Goal: Information Seeking & Learning: Learn about a topic

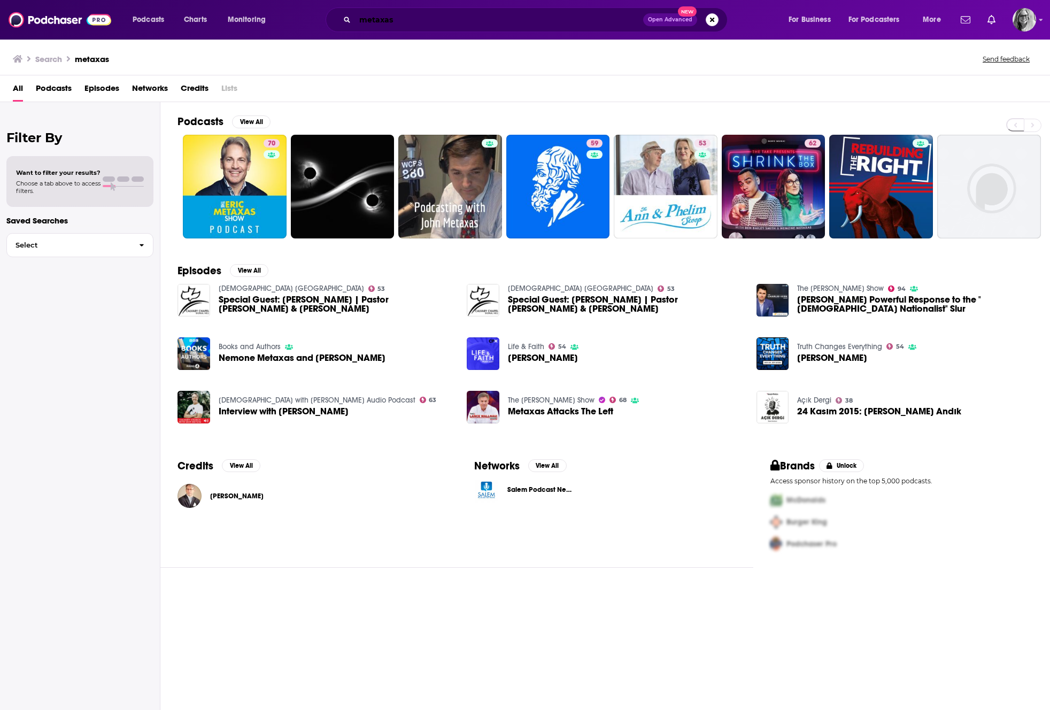
click at [365, 21] on input "metaxas" at bounding box center [499, 19] width 288 height 17
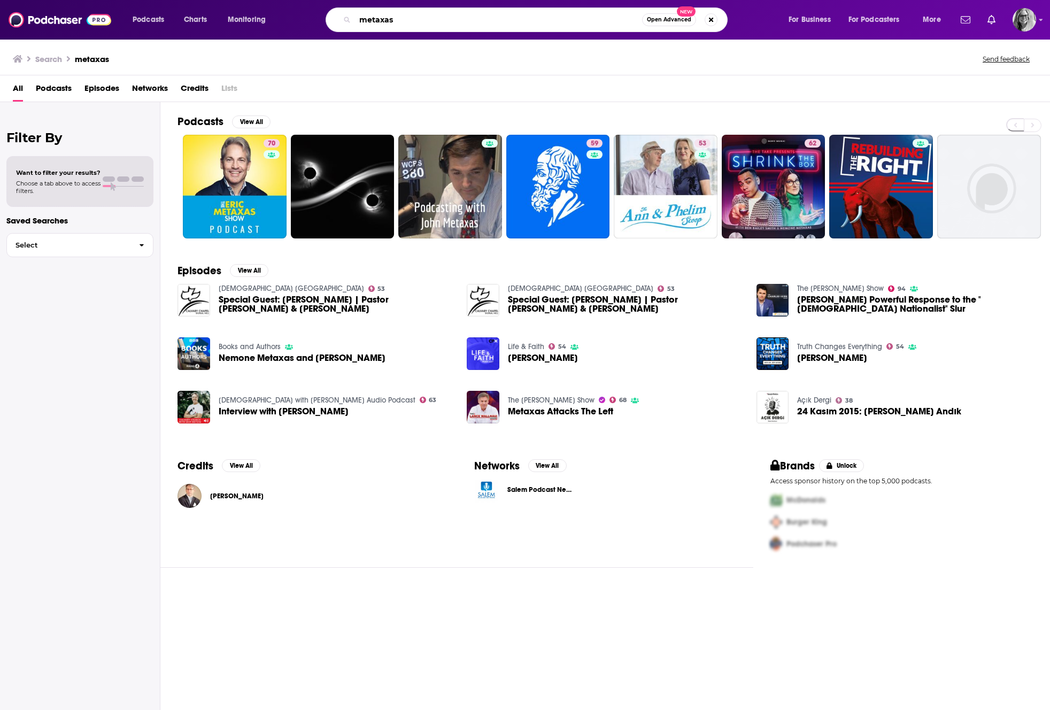
click at [365, 21] on input "metaxas" at bounding box center [498, 19] width 287 height 17
type input "outkick the show"
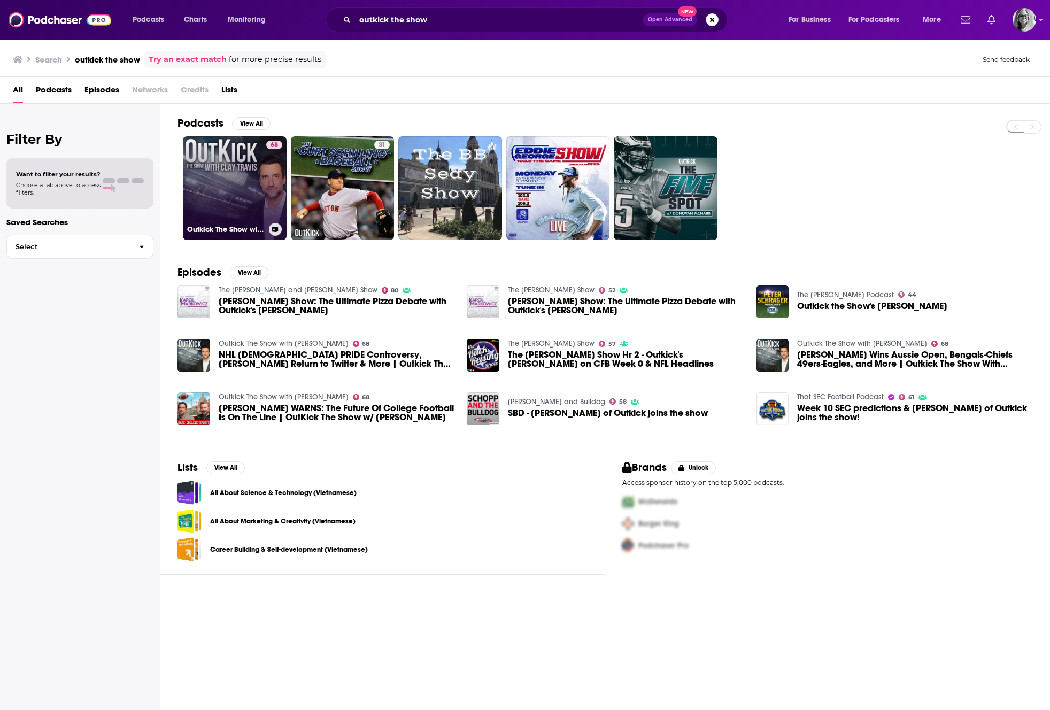
click at [226, 180] on link "68 Outkick The Show with [PERSON_NAME]" at bounding box center [235, 188] width 104 height 104
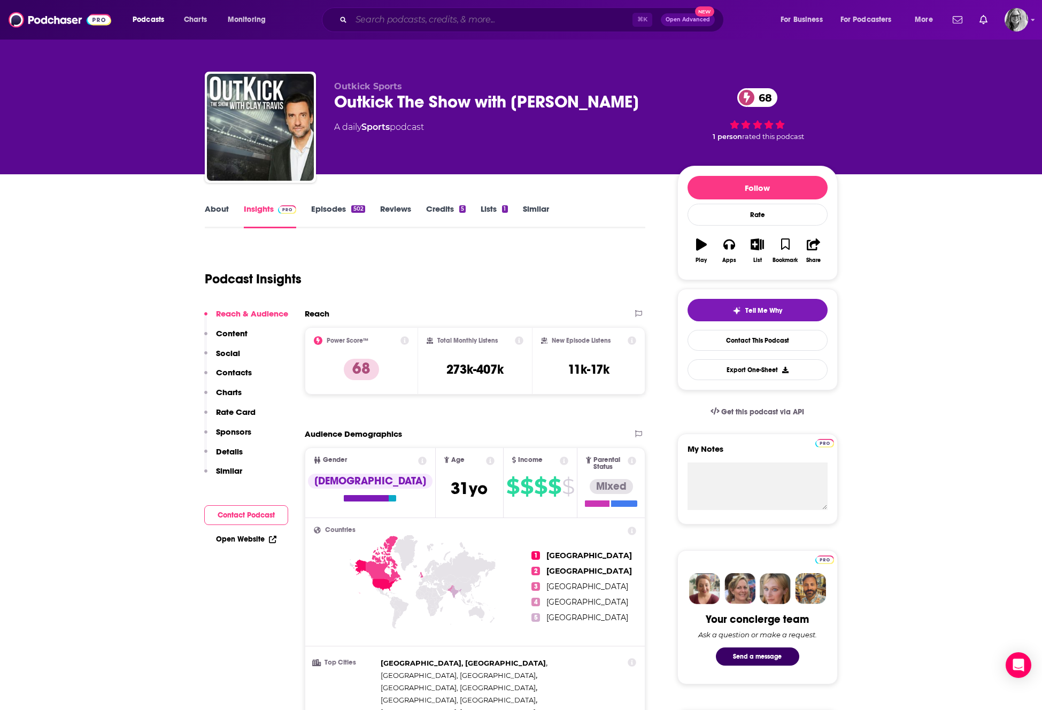
click at [379, 19] on input "Search podcasts, credits, & more..." at bounding box center [491, 19] width 281 height 17
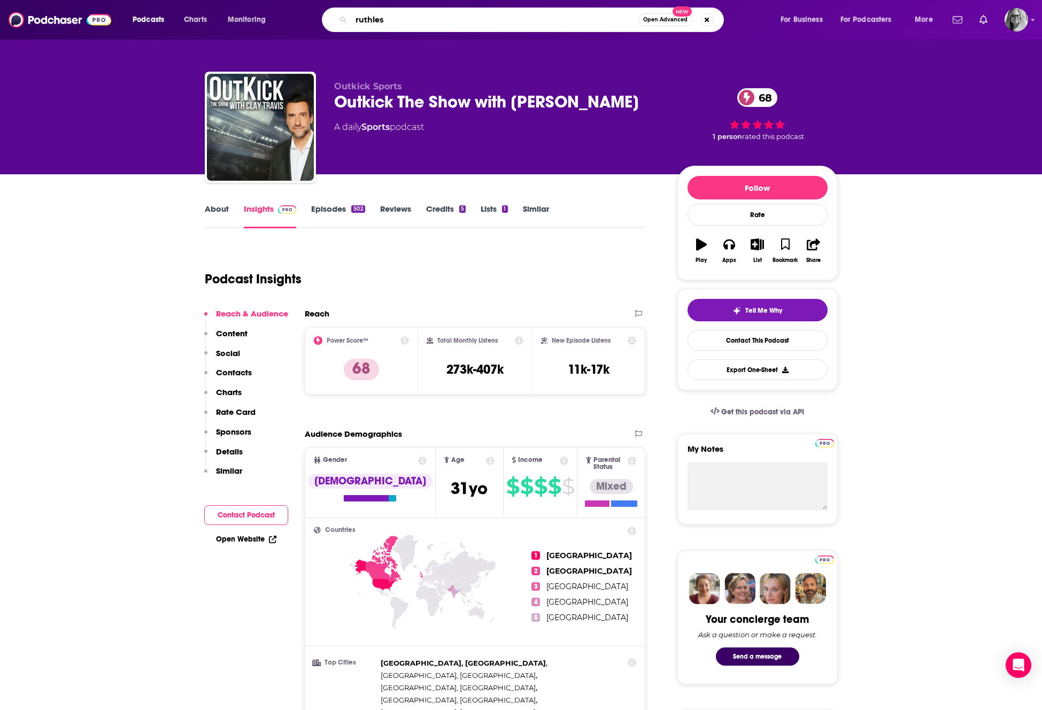
type input "ruthless"
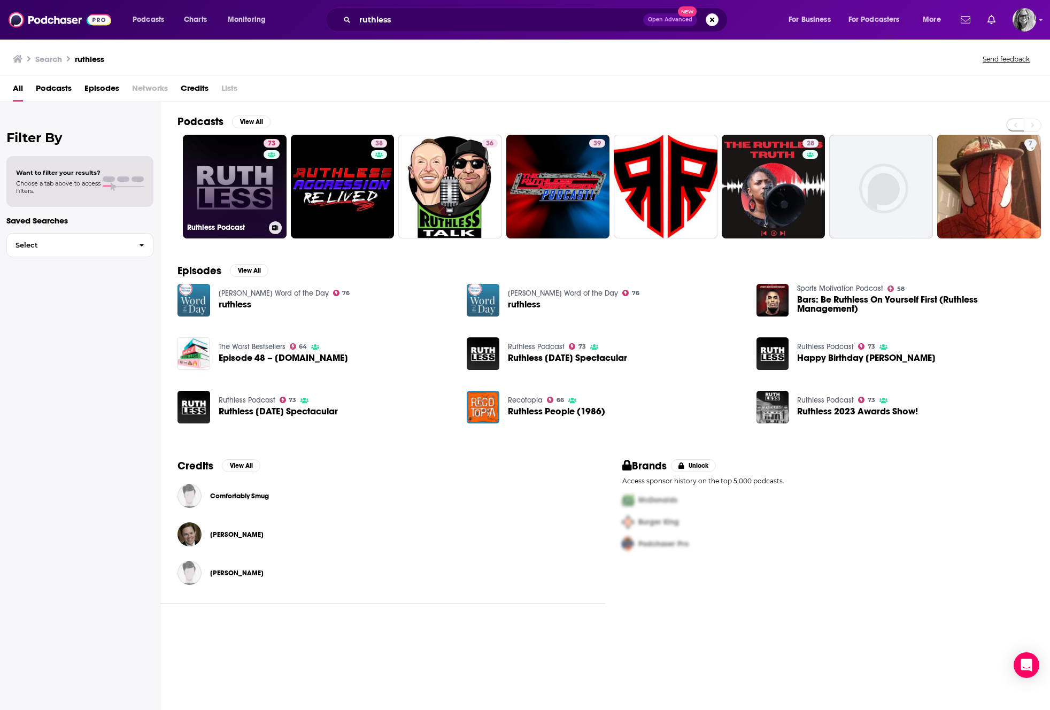
click at [237, 190] on link "73 Ruthless Podcast" at bounding box center [235, 187] width 104 height 104
click at [219, 172] on link "73 Ruthless Podcast" at bounding box center [235, 187] width 104 height 104
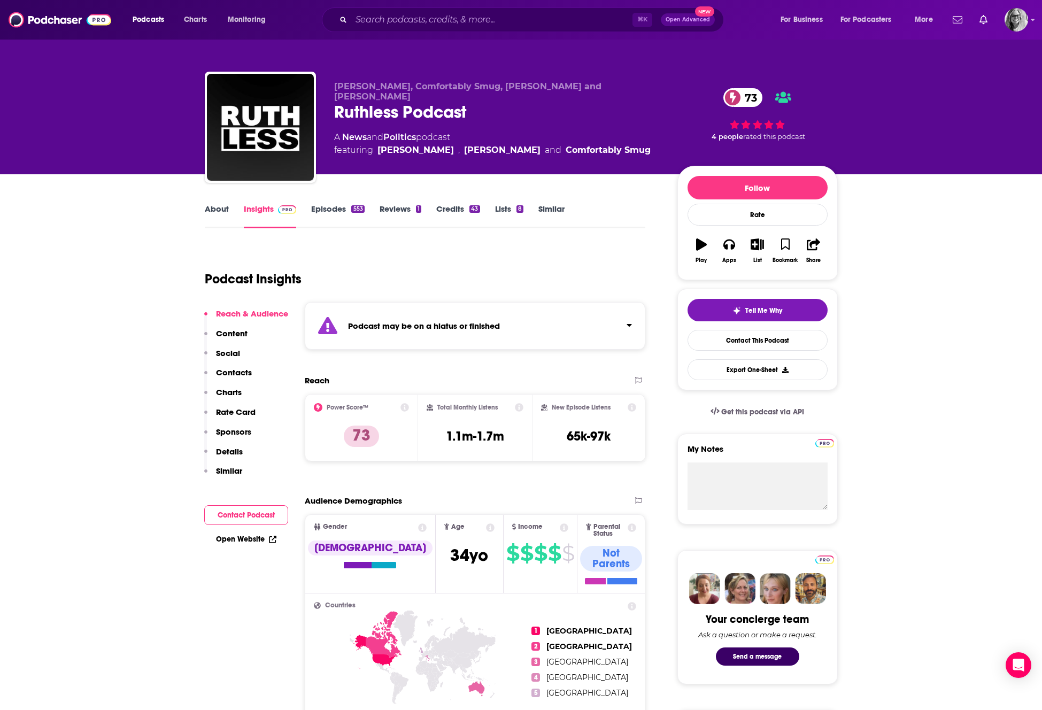
click at [633, 323] on div "Podcast may be on a hiatus or finished" at bounding box center [475, 326] width 341 height 48
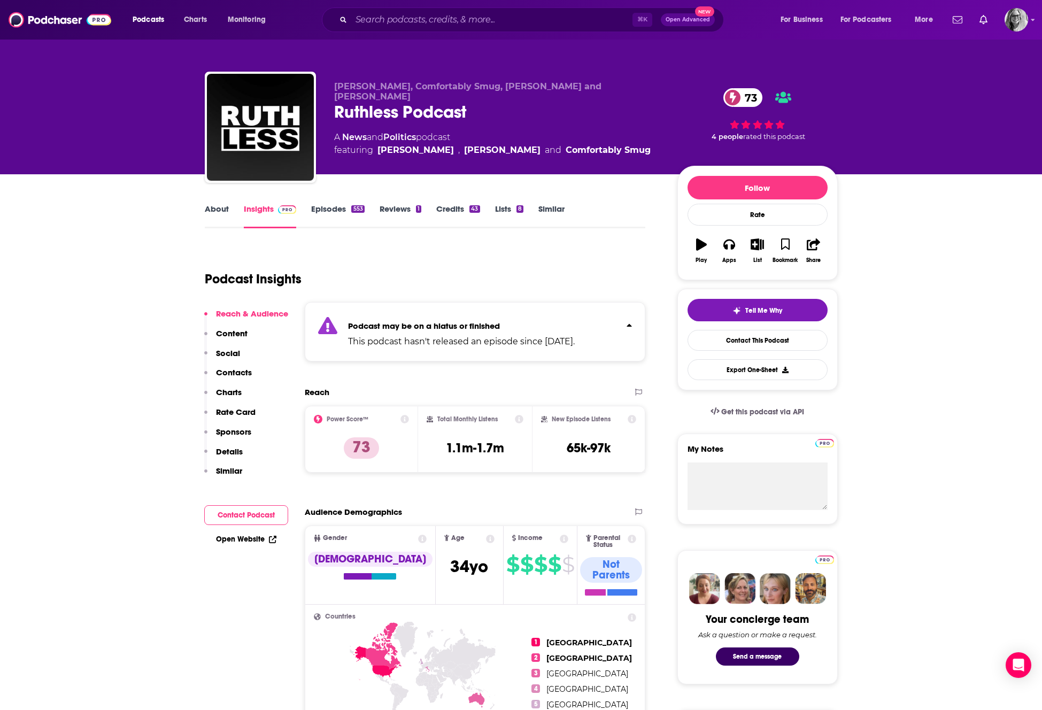
click at [628, 324] on icon "Click to expand status details" at bounding box center [629, 325] width 5 height 9
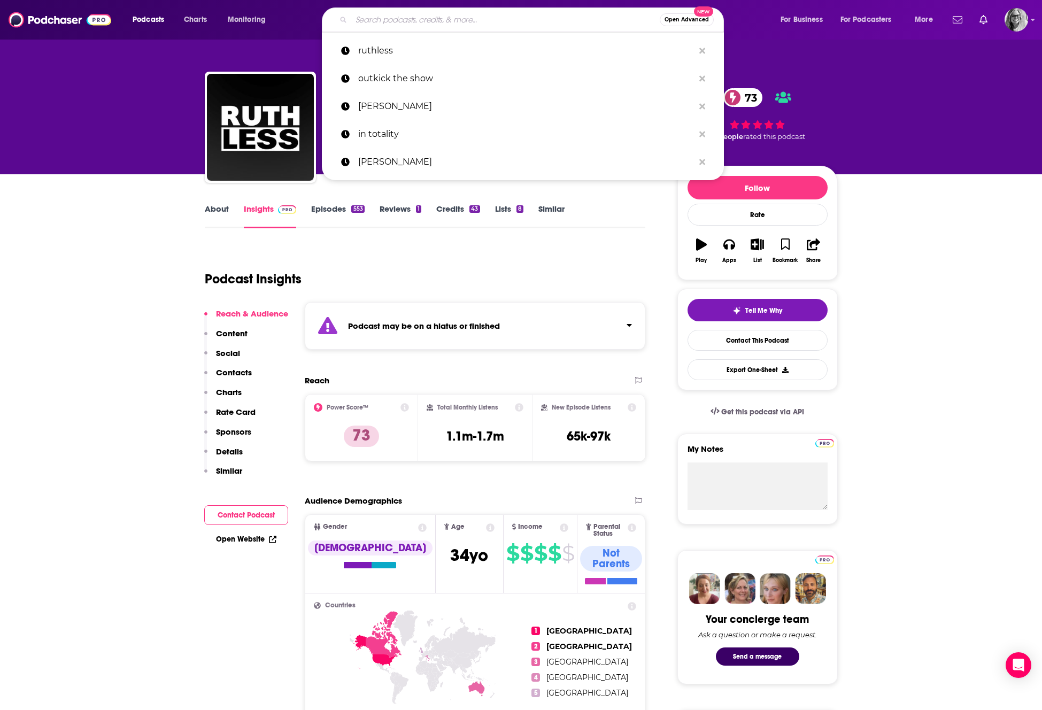
click at [366, 19] on input "Search podcasts, credits, & more..." at bounding box center [505, 19] width 309 height 17
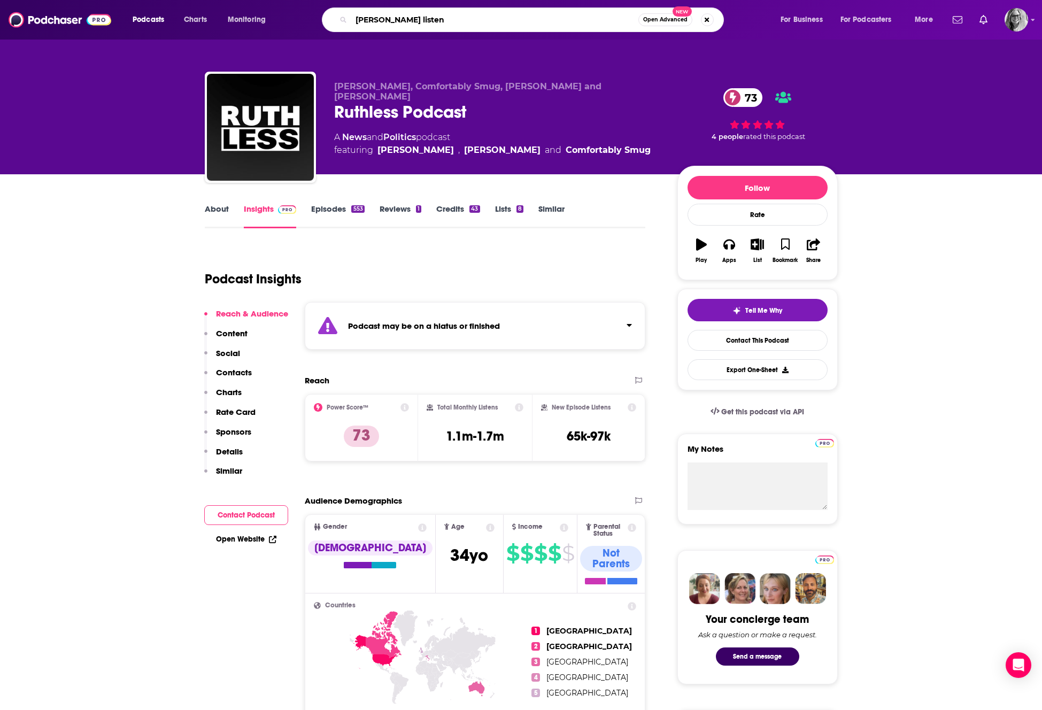
type input "[PERSON_NAME] listens"
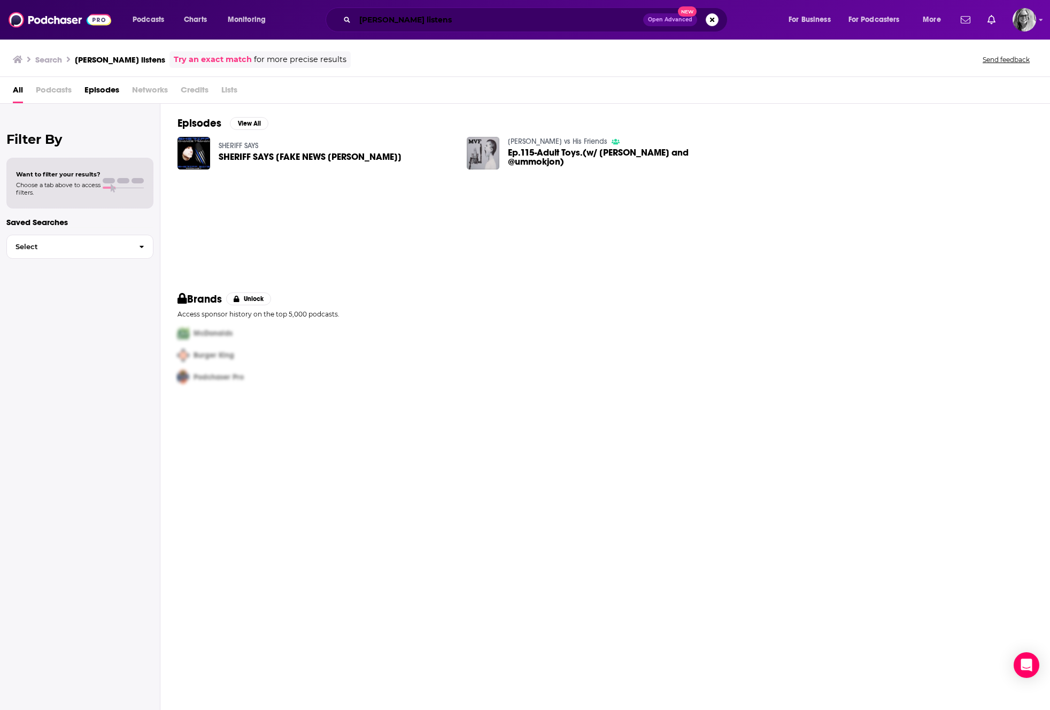
click at [417, 20] on input "[PERSON_NAME] listens" at bounding box center [499, 19] width 288 height 17
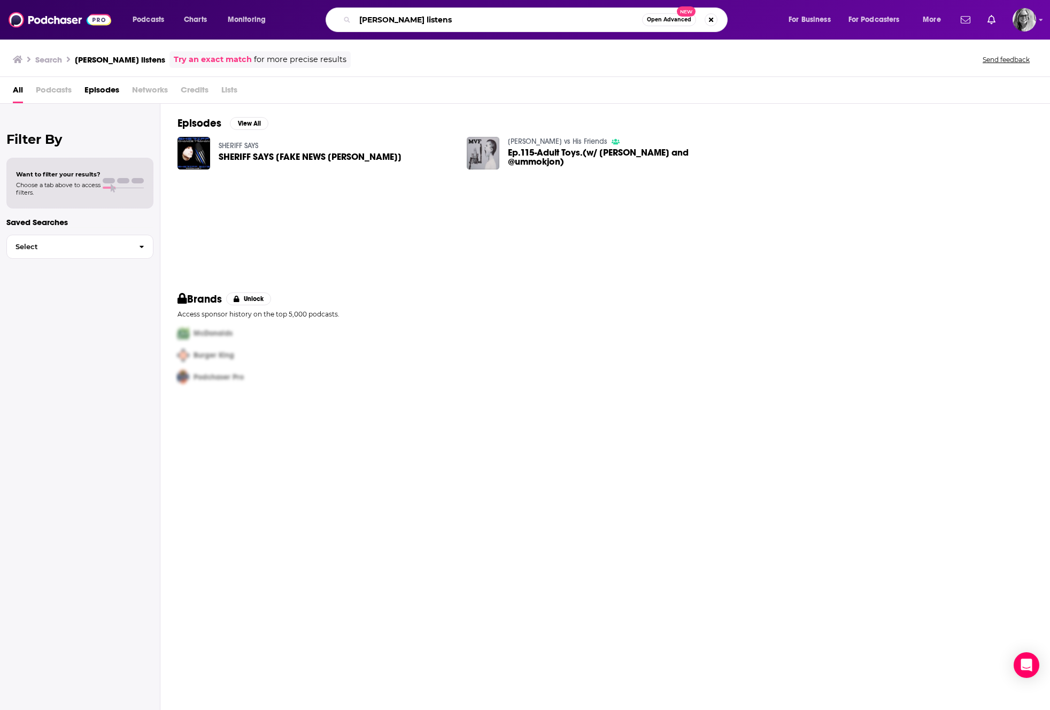
click at [417, 20] on input "[PERSON_NAME] listens" at bounding box center [498, 19] width 287 height 17
type input "[PERSON_NAME] is fearless"
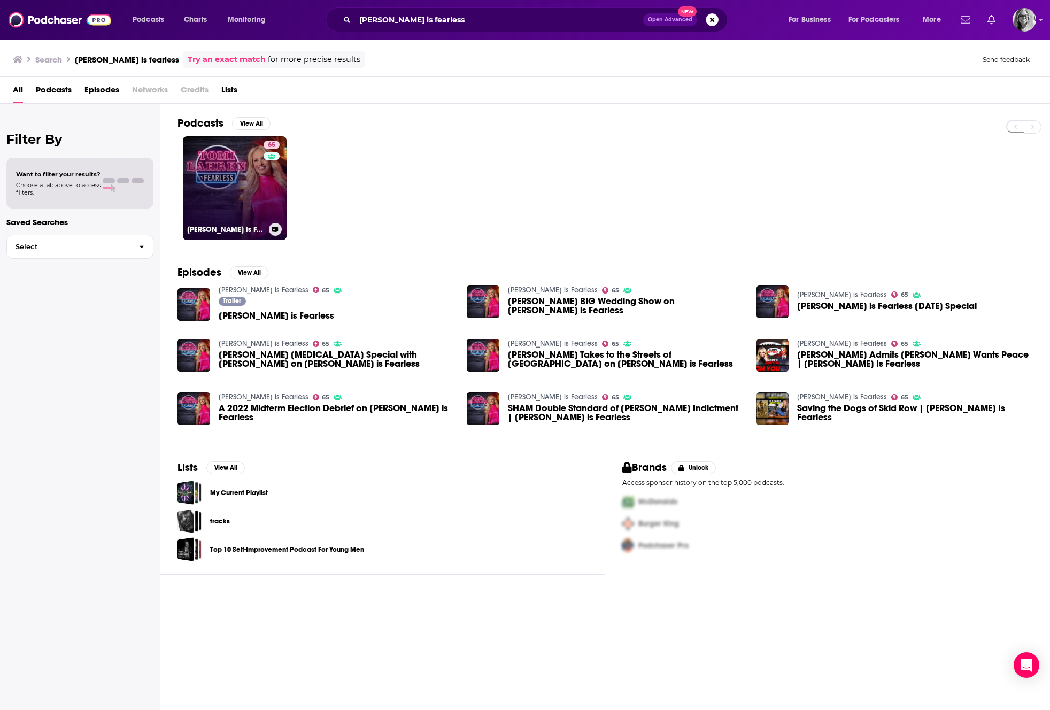
click at [226, 170] on link "65 [PERSON_NAME] is Fearless" at bounding box center [235, 188] width 104 height 104
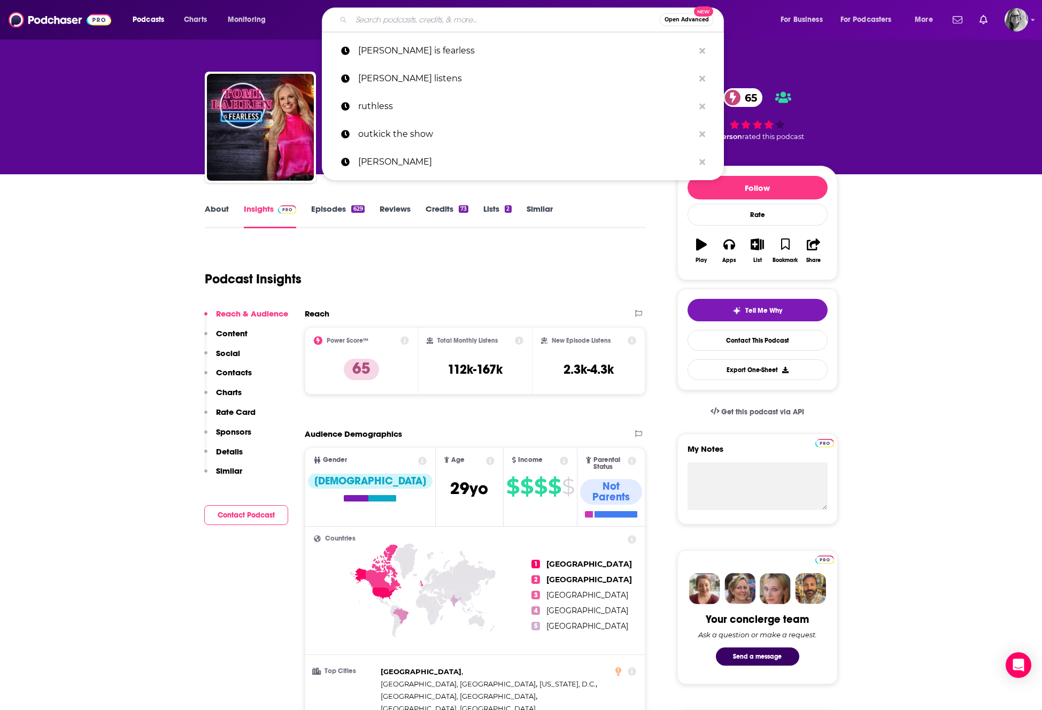
click at [372, 19] on input "Search podcasts, credits, & more..." at bounding box center [505, 19] width 309 height 17
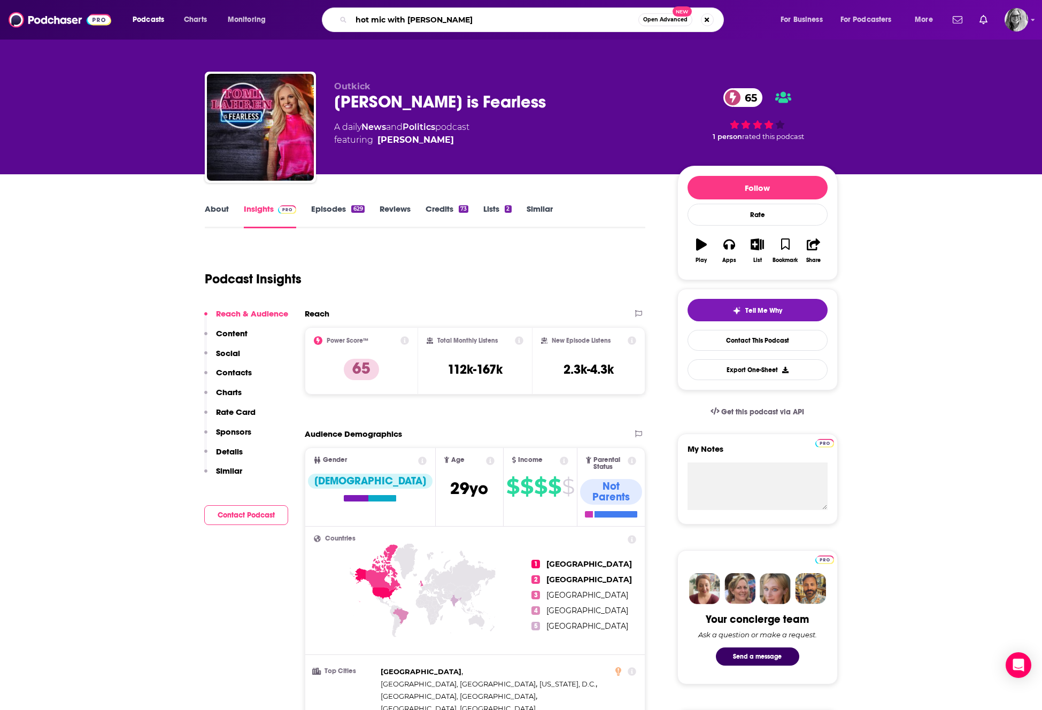
type input "hot mic with [PERSON_NAME]"
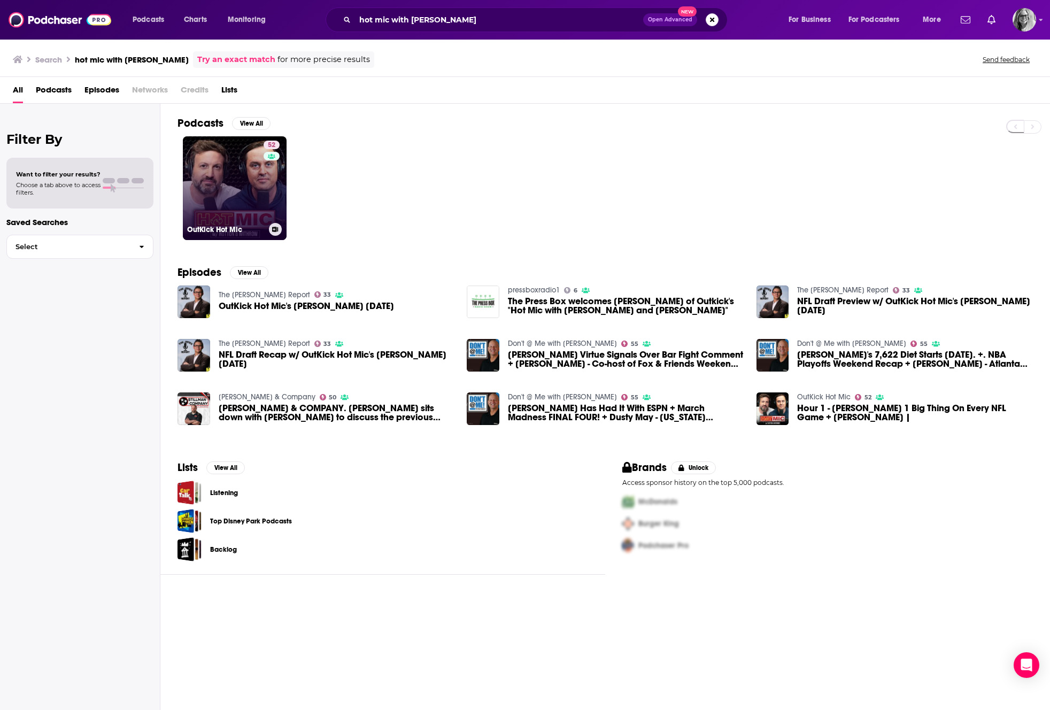
click at [216, 202] on link "52 OutKick Hot Mic" at bounding box center [235, 188] width 104 height 104
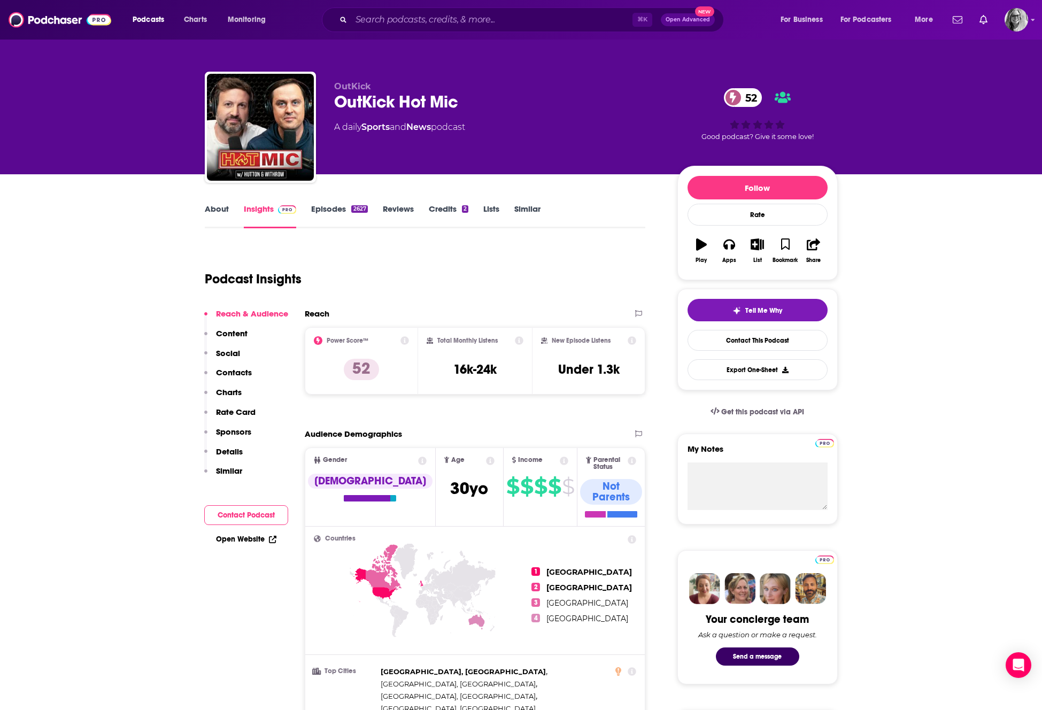
click at [214, 208] on link "About" at bounding box center [217, 216] width 24 height 25
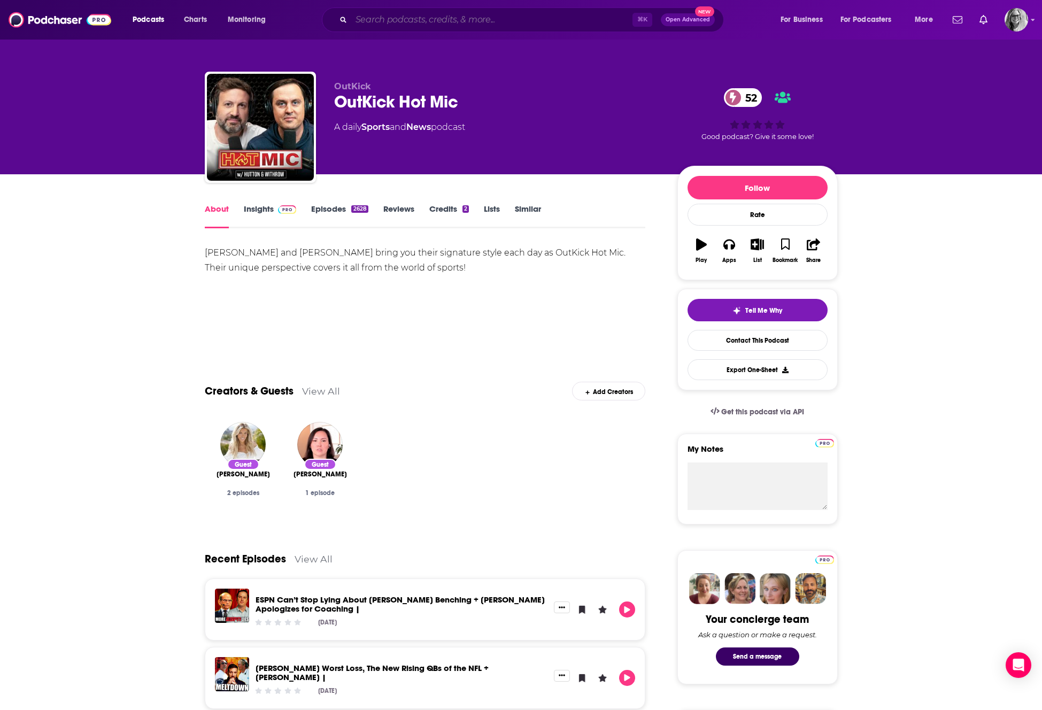
click at [442, 23] on input "Search podcasts, credits, & more..." at bounding box center [491, 19] width 281 height 17
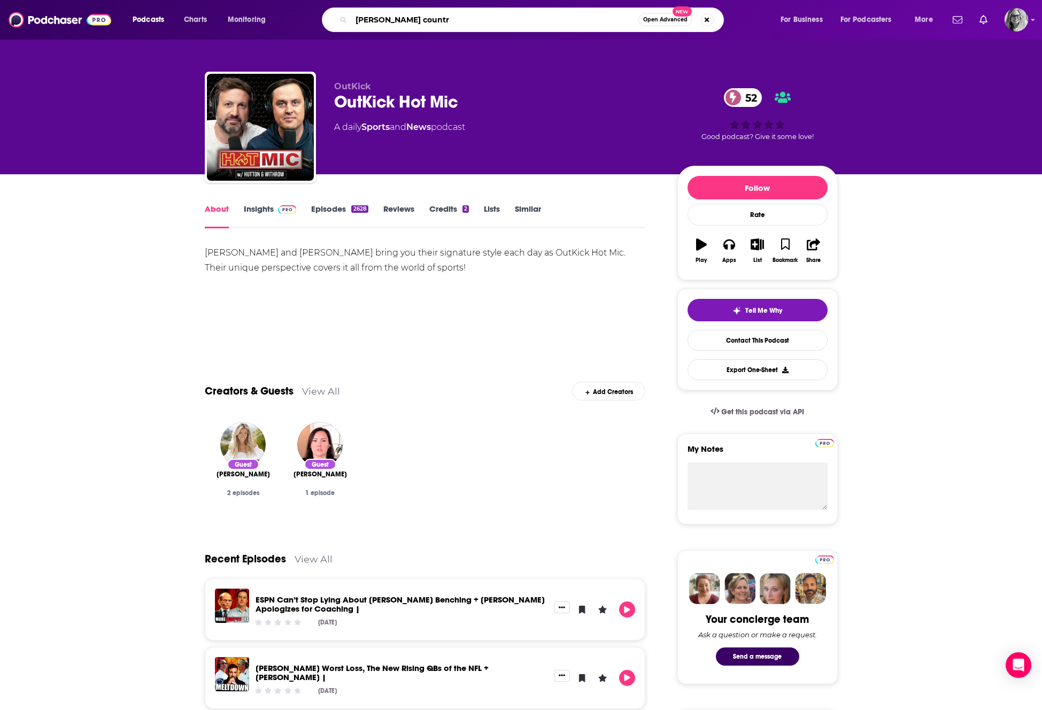
type input "[PERSON_NAME] country"
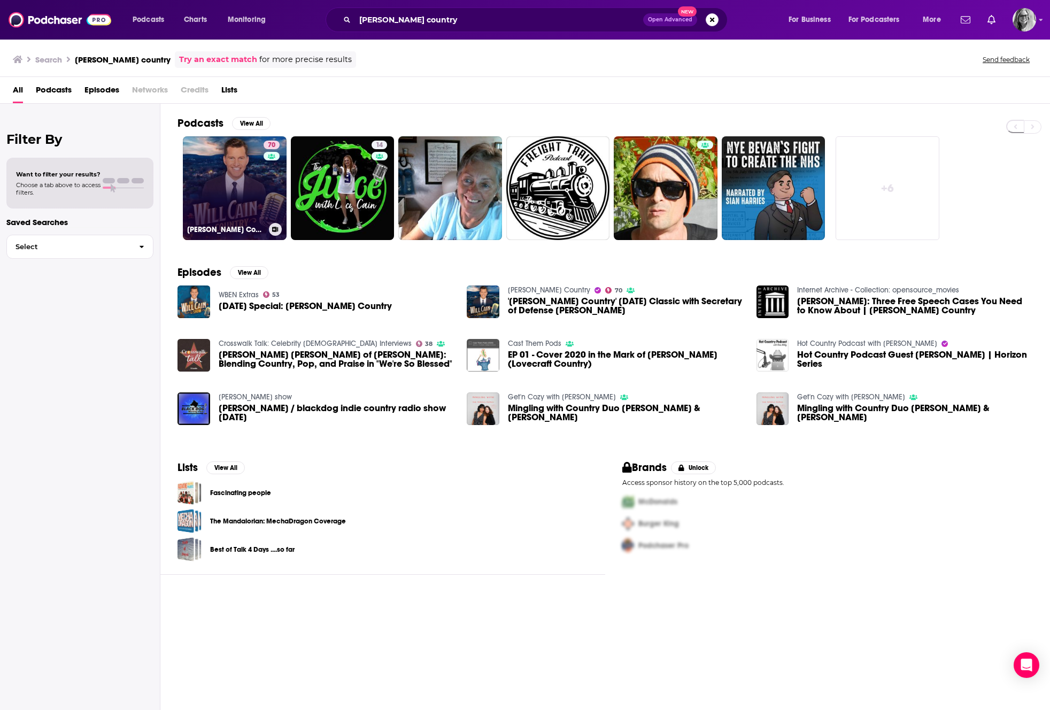
click at [232, 179] on link "70 [PERSON_NAME] Country" at bounding box center [235, 188] width 104 height 104
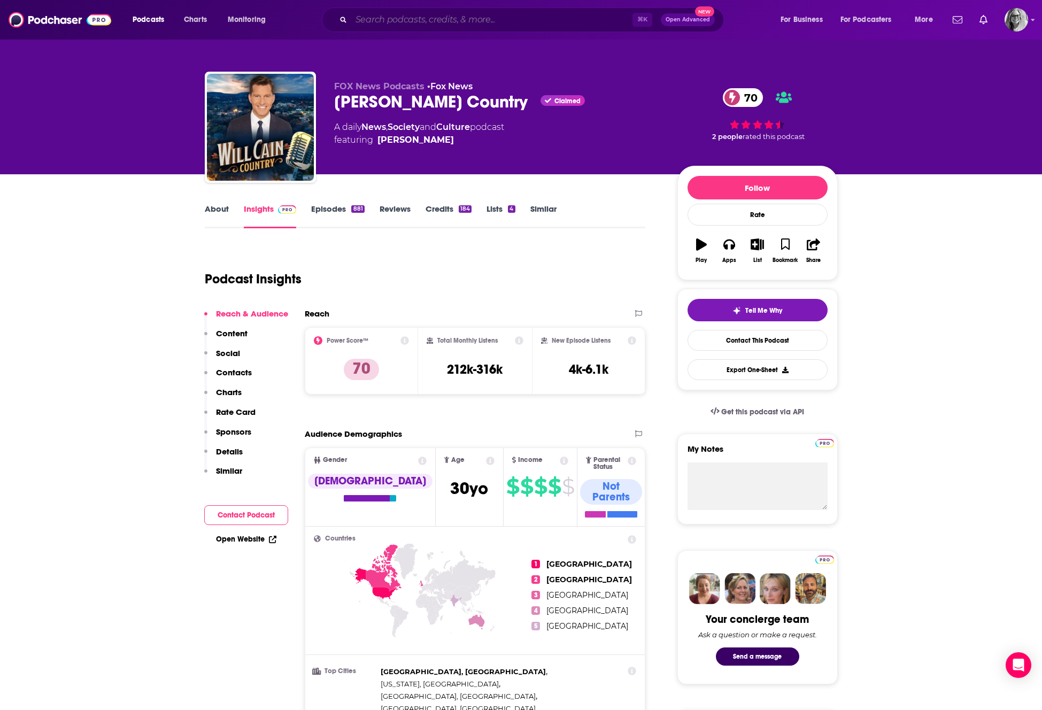
click at [385, 19] on input "Search podcasts, credits, & more..." at bounding box center [491, 19] width 281 height 17
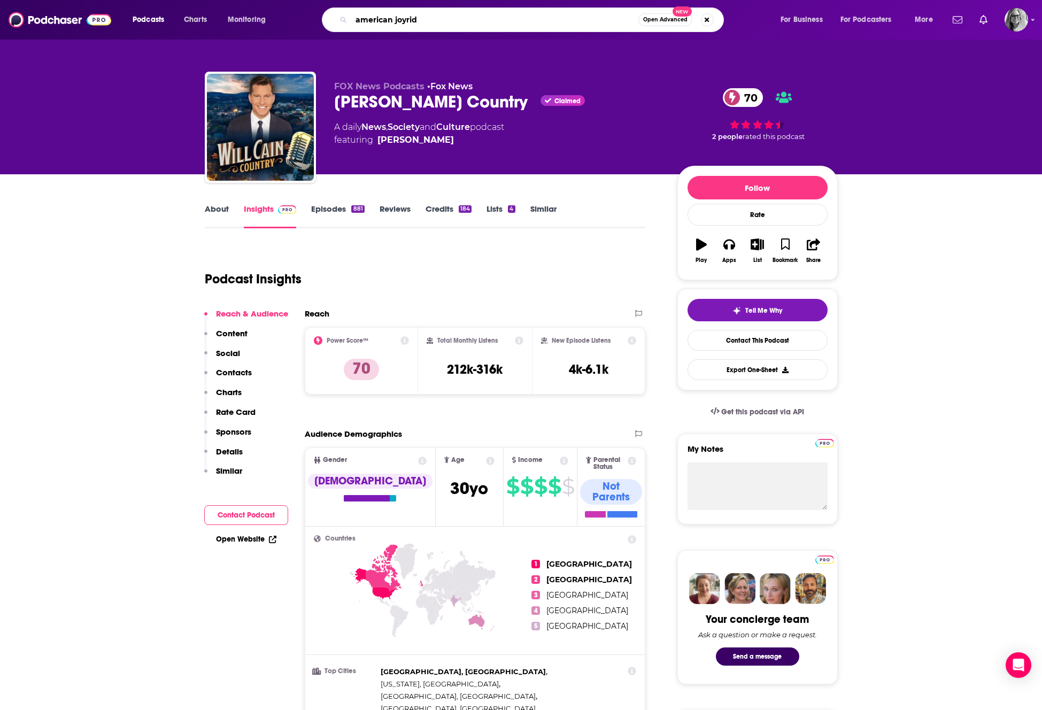
type input "american joyride"
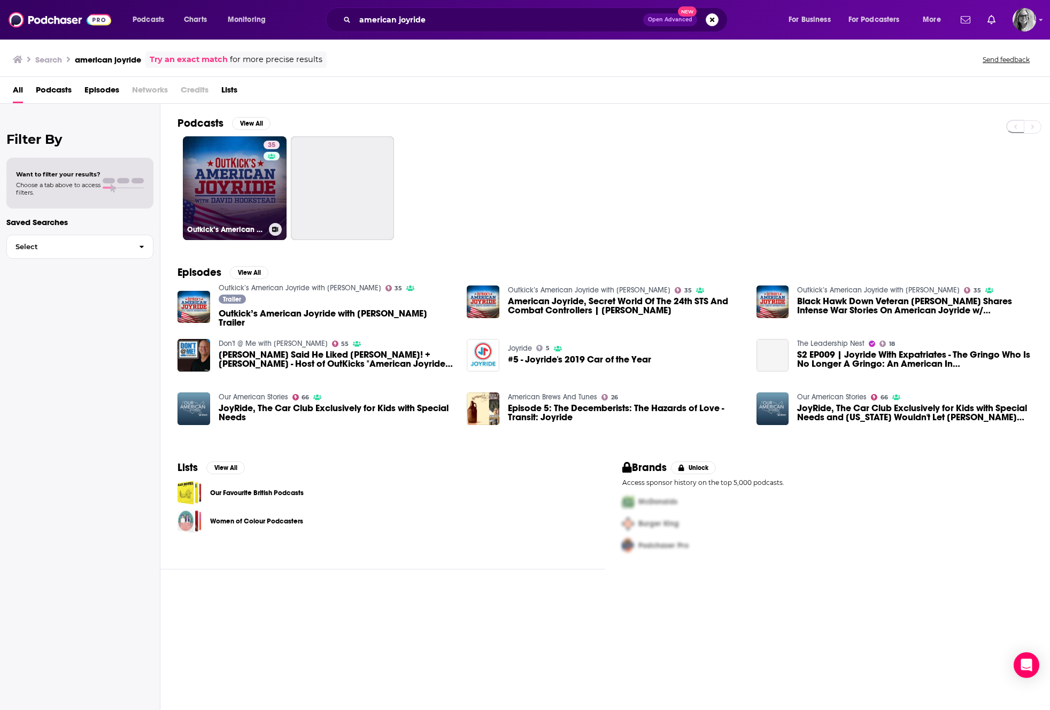
click at [212, 182] on link "35 Outkick’s American Joyride with [PERSON_NAME]" at bounding box center [235, 188] width 104 height 104
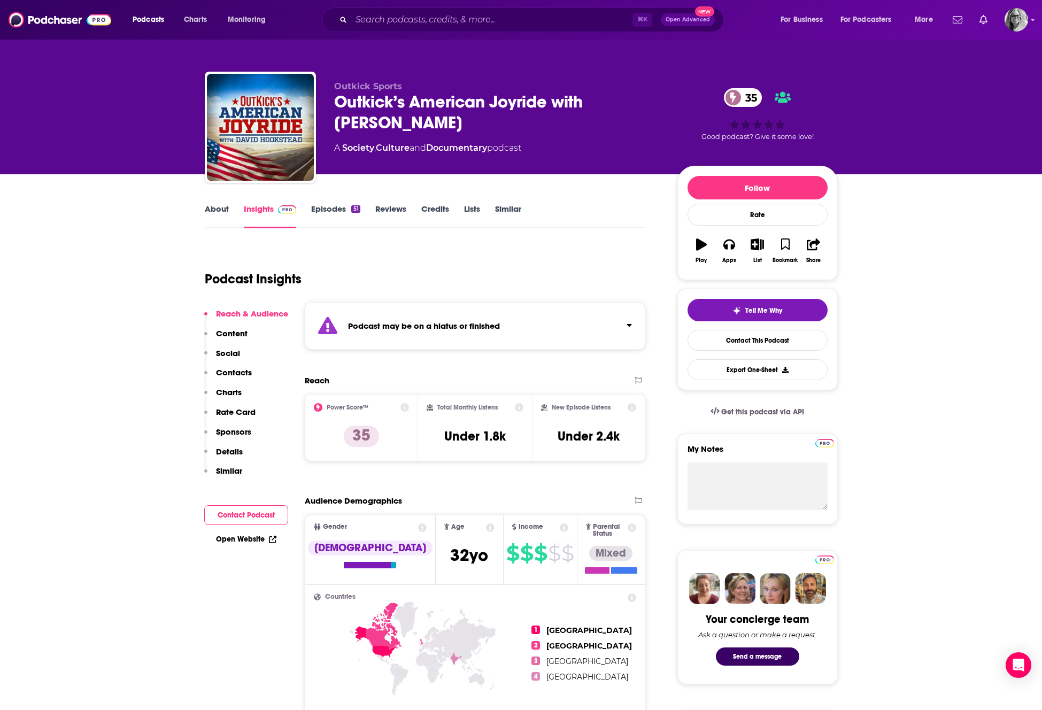
click at [630, 322] on icon "Click to expand status details" at bounding box center [629, 325] width 5 height 9
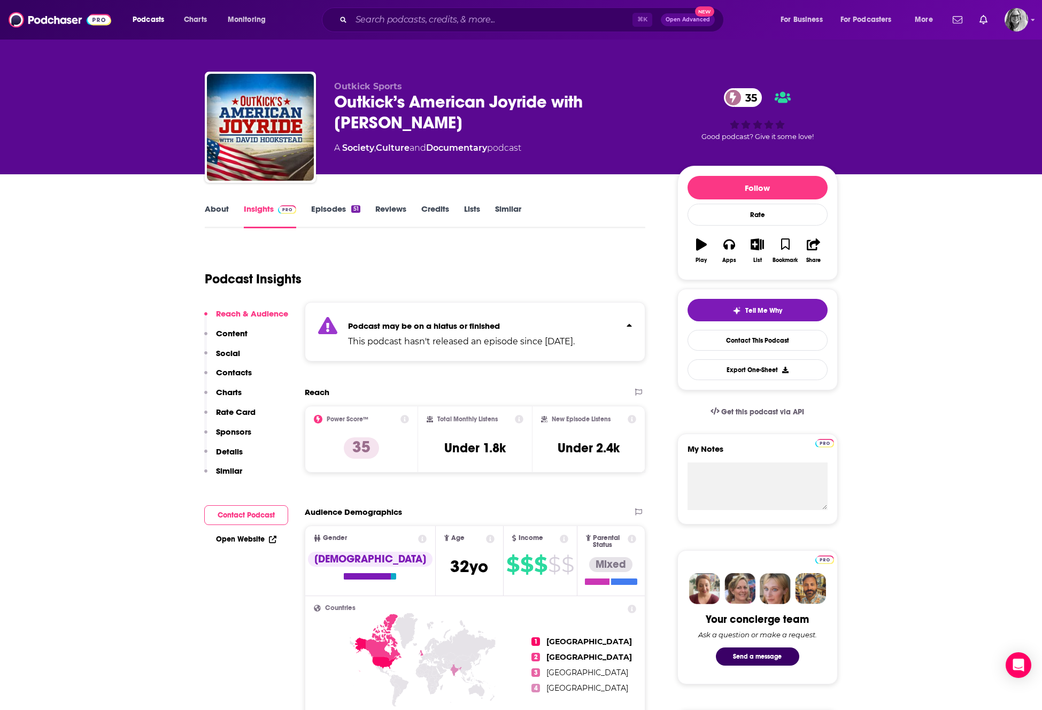
click at [632, 325] on div "Podcast may be on a hiatus or finished This podcast hasn't released an episode …" at bounding box center [475, 331] width 341 height 59
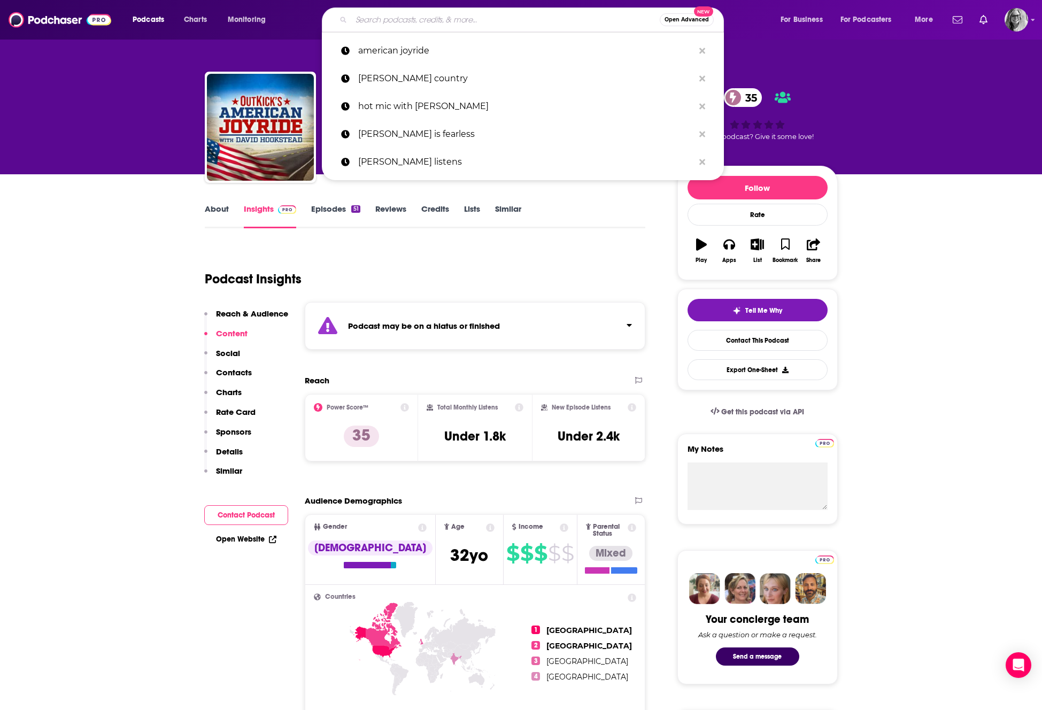
click at [377, 17] on input "Search podcasts, credits, & more..." at bounding box center [505, 19] width 309 height 17
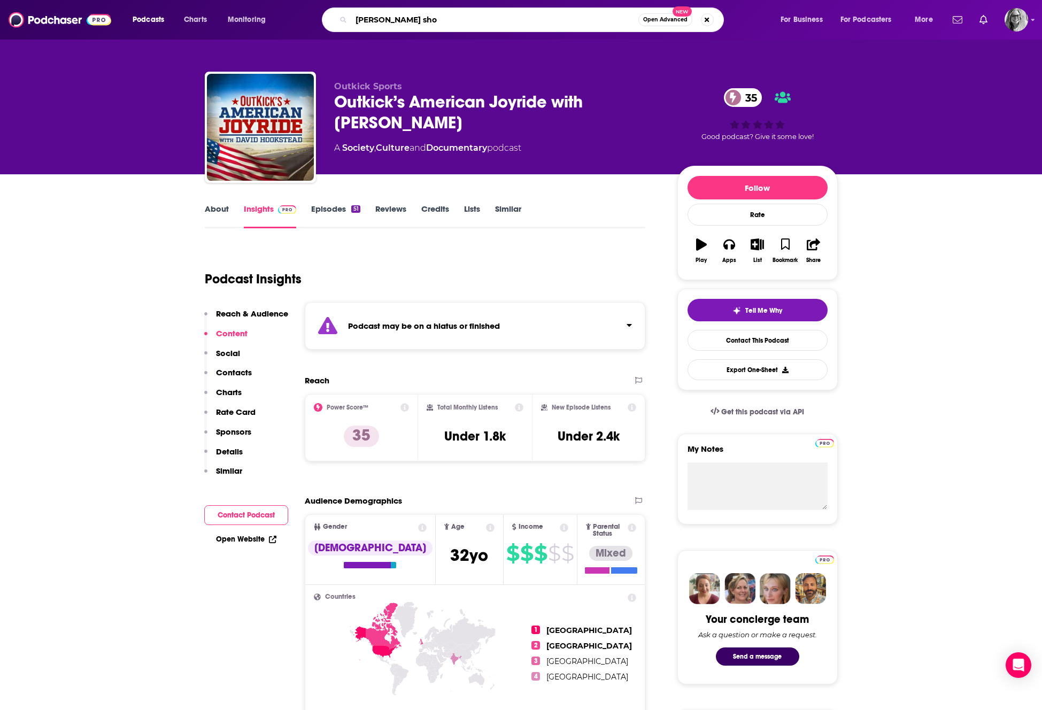
type input "[PERSON_NAME] show"
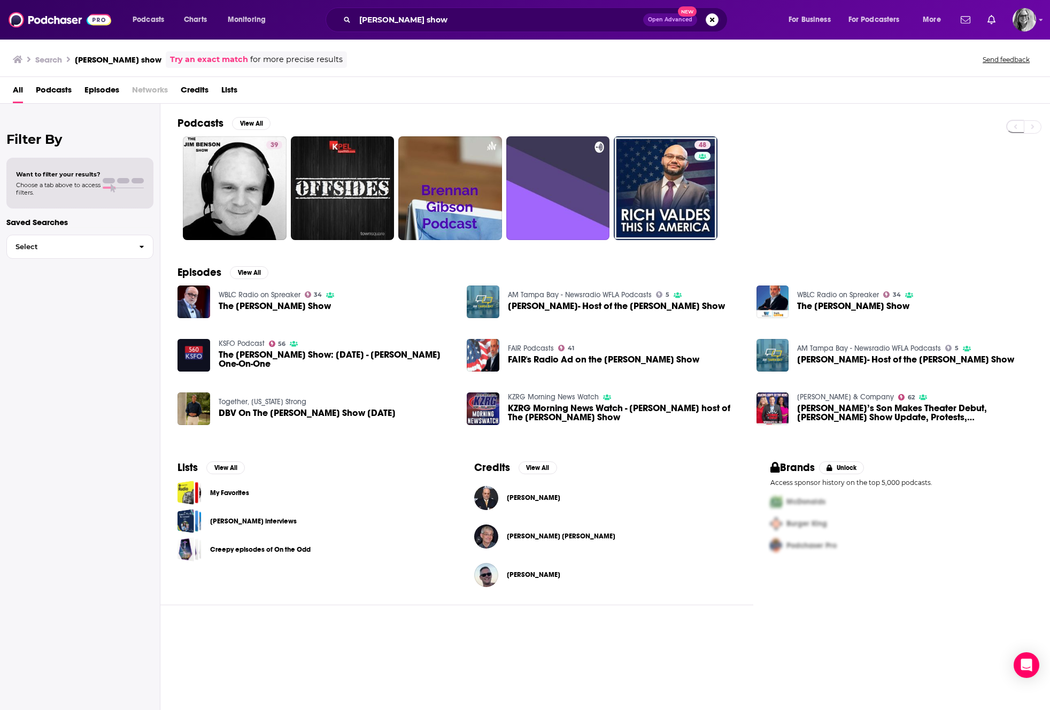
click at [245, 306] on span "The [PERSON_NAME] Show" at bounding box center [275, 306] width 112 height 9
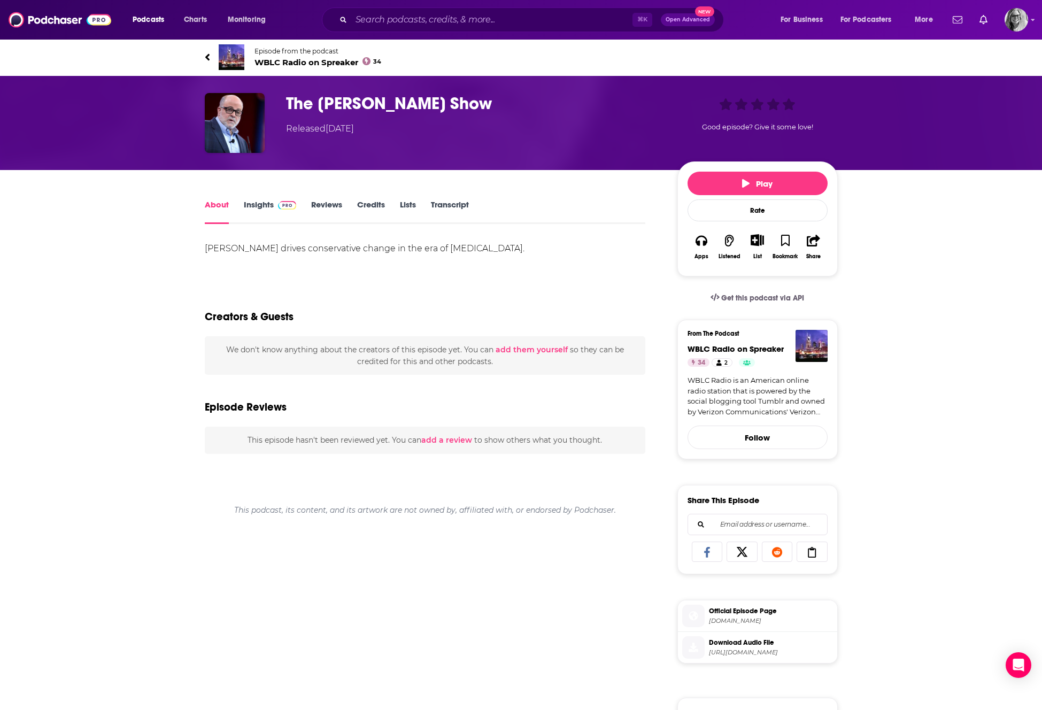
click at [249, 202] on link "Insights" at bounding box center [270, 211] width 53 height 25
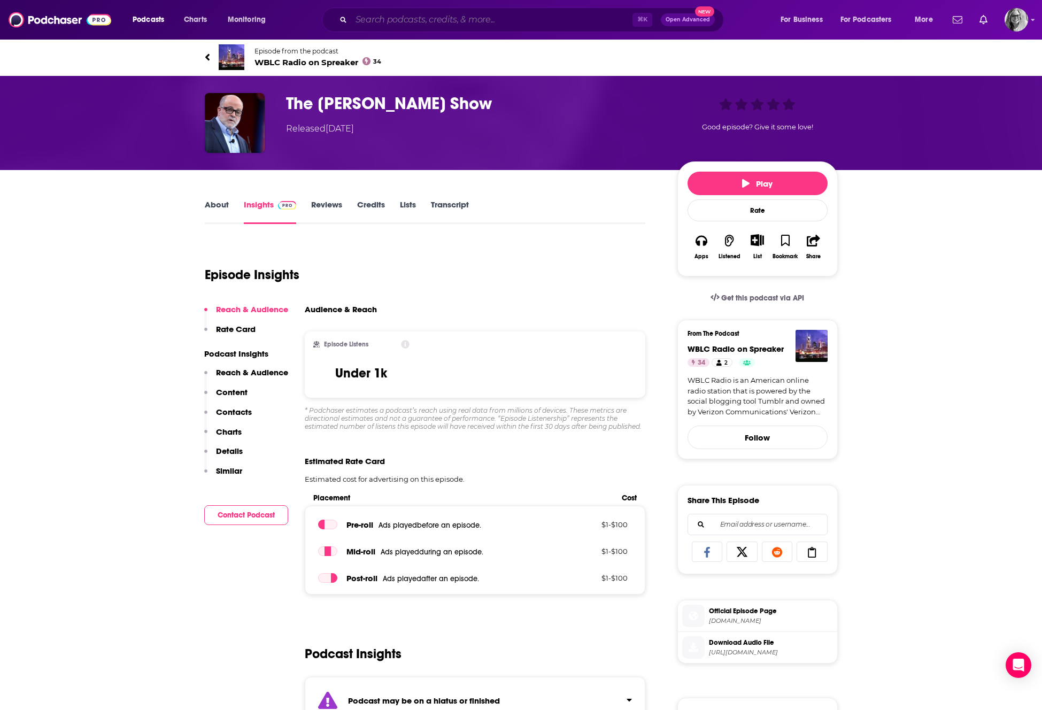
click at [367, 17] on input "Search podcasts, credits, & more..." at bounding box center [491, 19] width 281 height 17
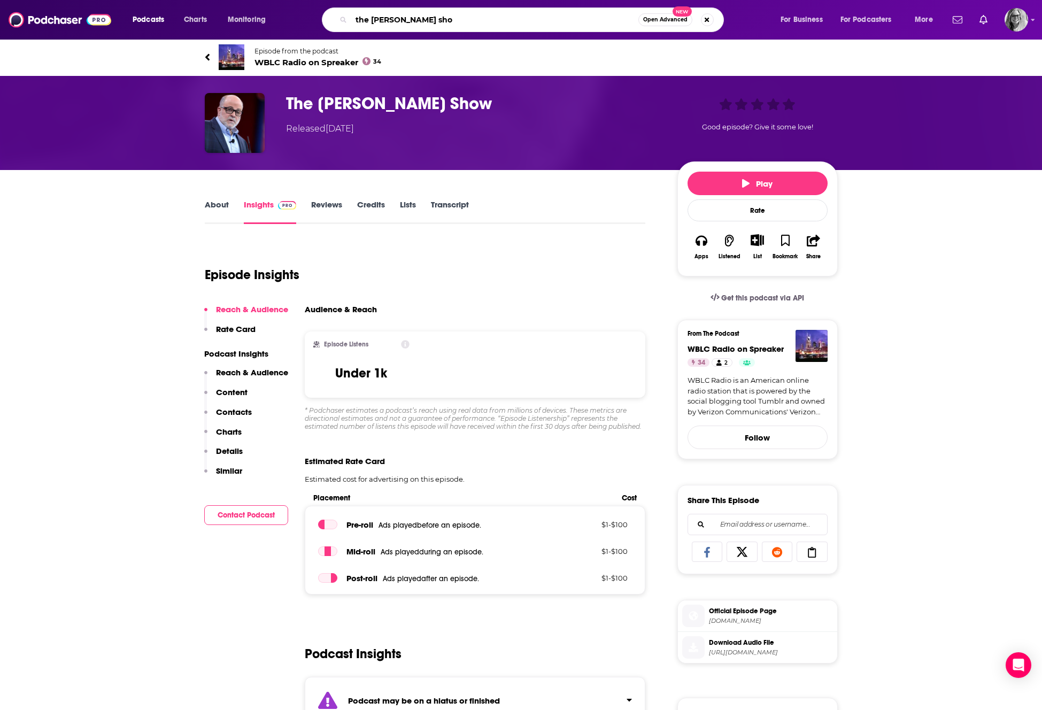
type input "the [PERSON_NAME] show"
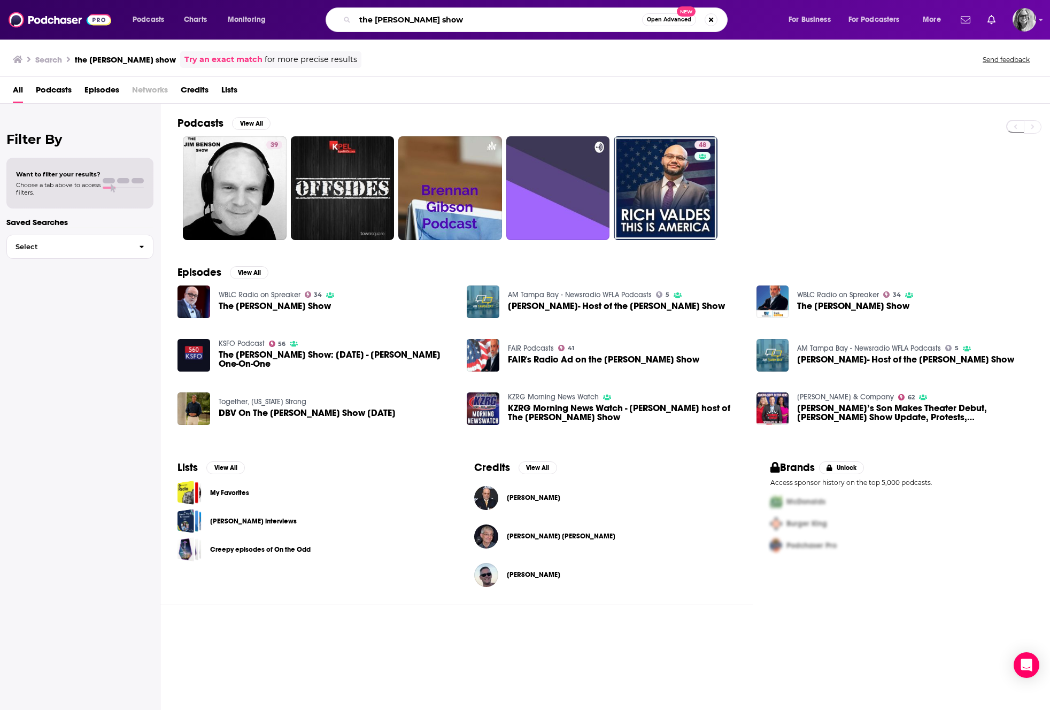
drag, startPoint x: 398, startPoint y: 20, endPoint x: 331, endPoint y: 20, distance: 67.4
click at [340, 20] on div "the [PERSON_NAME] show Open Advanced New" at bounding box center [527, 19] width 402 height 25
type input "[PERSON_NAME] show"
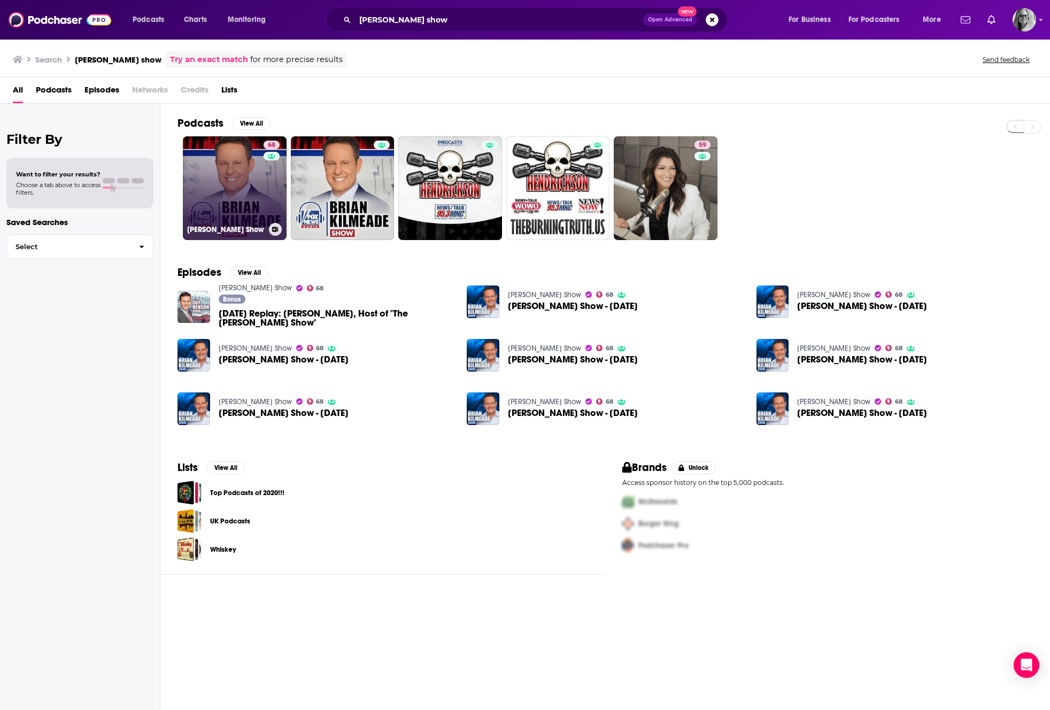
click at [225, 195] on link "68 [PERSON_NAME] Show" at bounding box center [235, 188] width 104 height 104
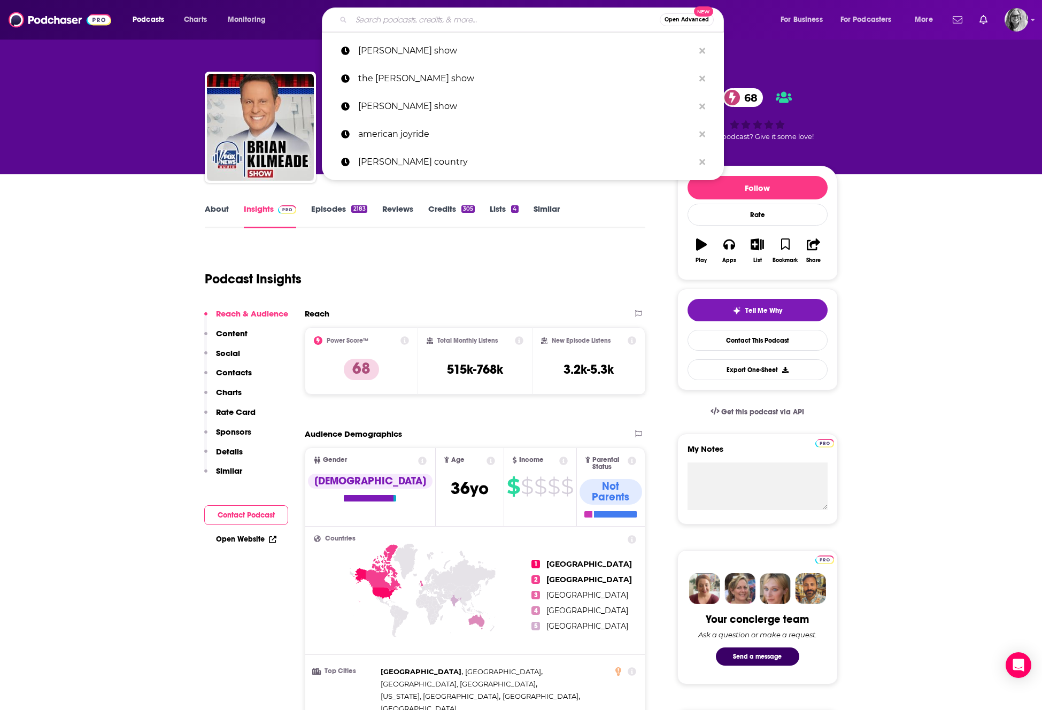
click at [376, 24] on input "Search podcasts, credits, & more..." at bounding box center [505, 19] width 309 height 17
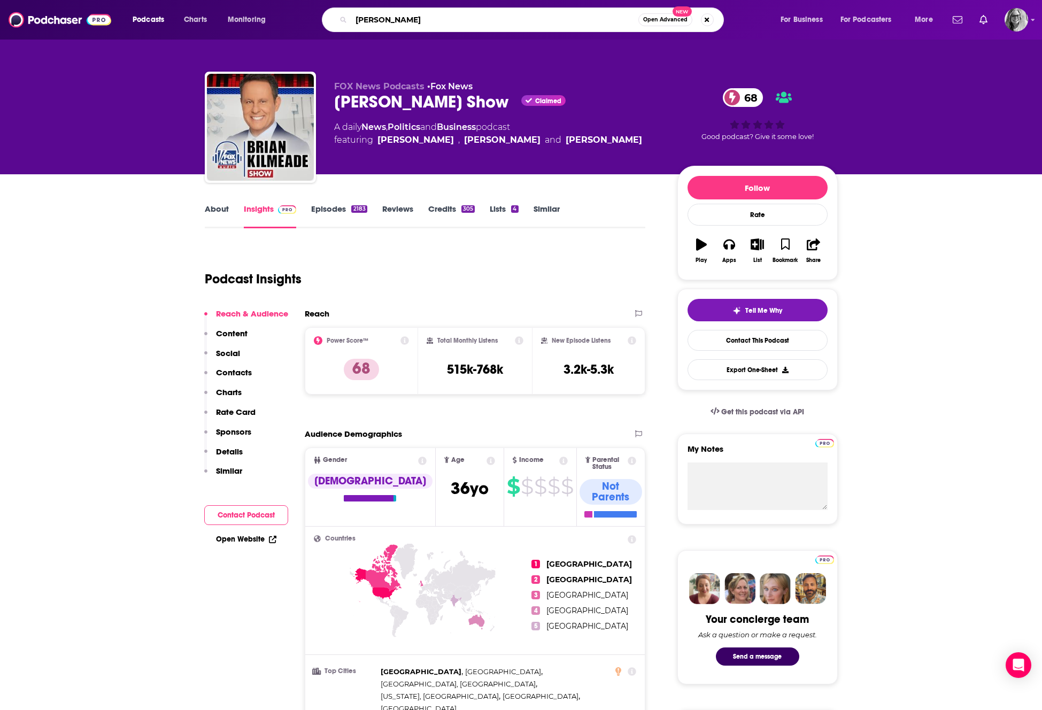
type input "[PERSON_NAME]"
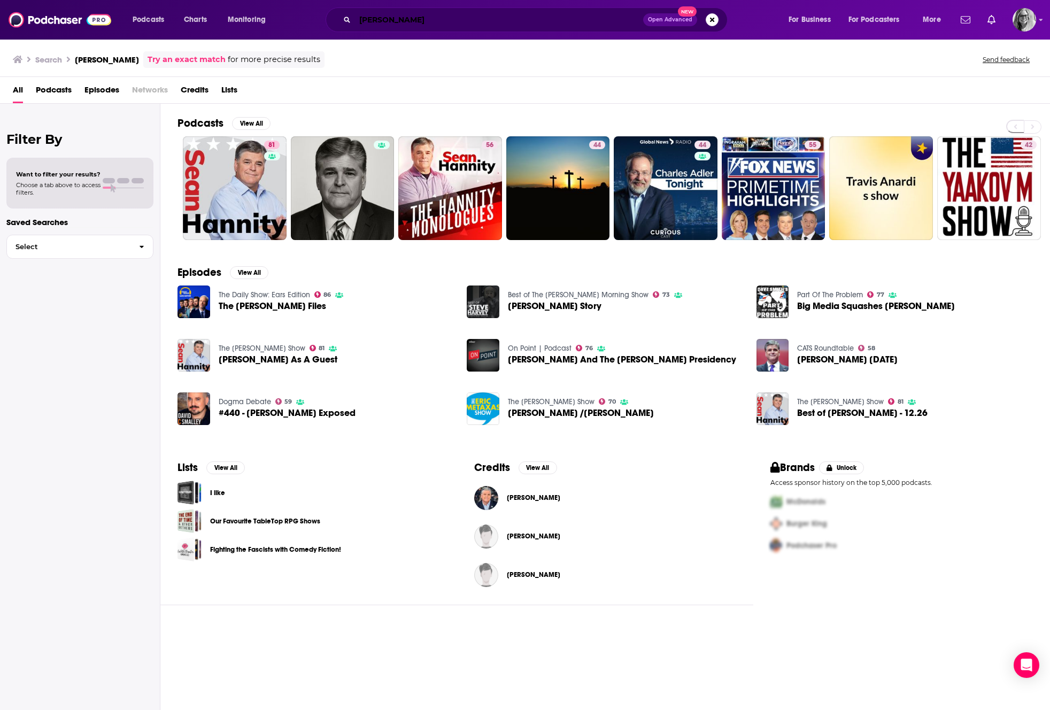
click at [421, 22] on input "[PERSON_NAME]" at bounding box center [499, 19] width 288 height 17
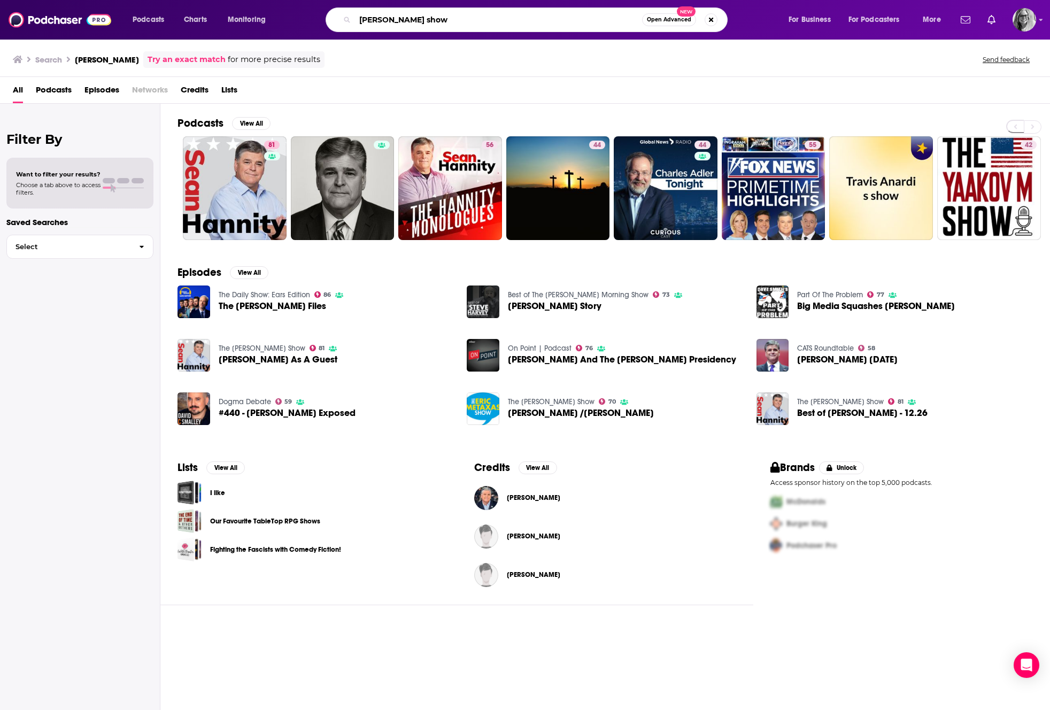
type input "[PERSON_NAME] show"
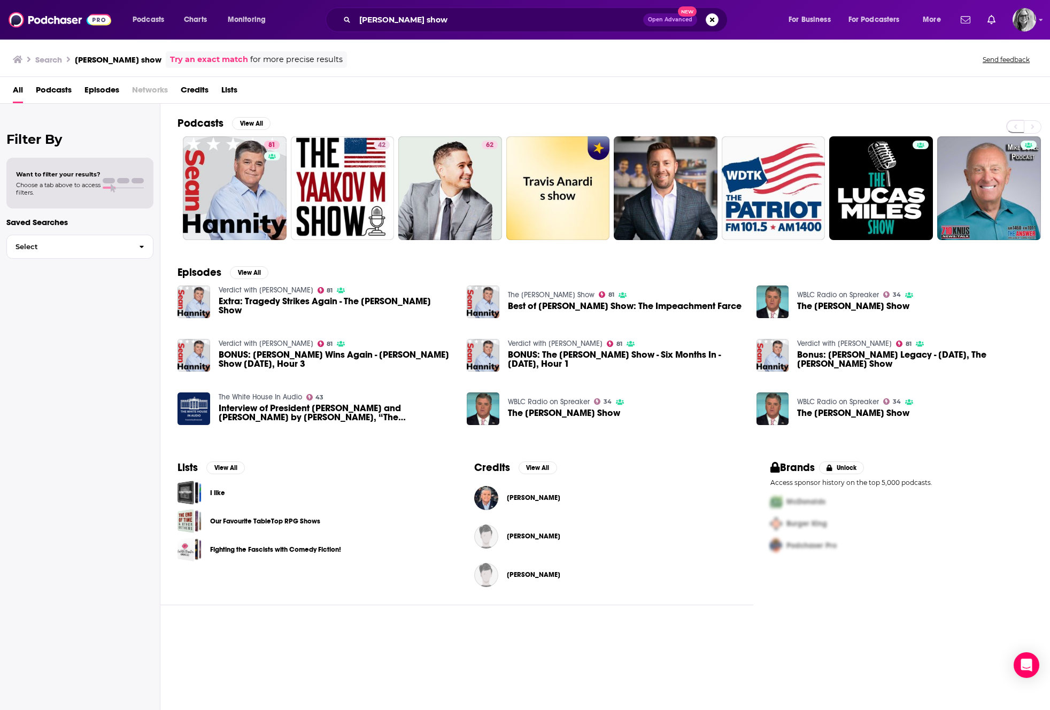
click at [374, 305] on span "Extra: Tragedy Strikes Again - The [PERSON_NAME] Show" at bounding box center [337, 306] width 236 height 18
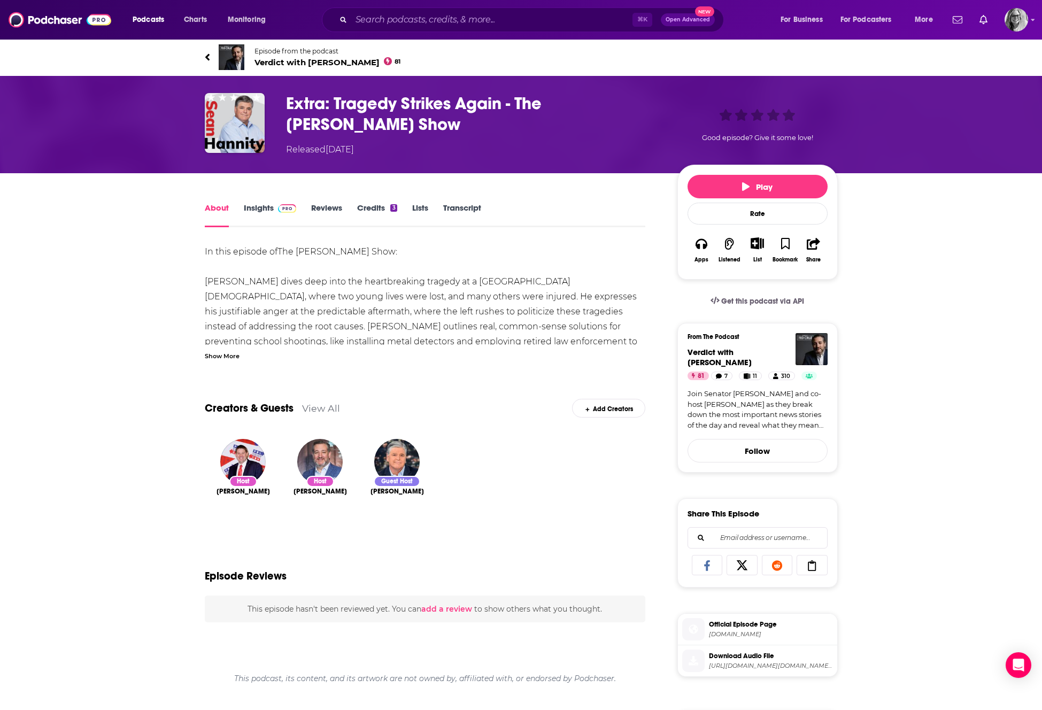
click at [262, 209] on link "Insights" at bounding box center [270, 215] width 53 height 25
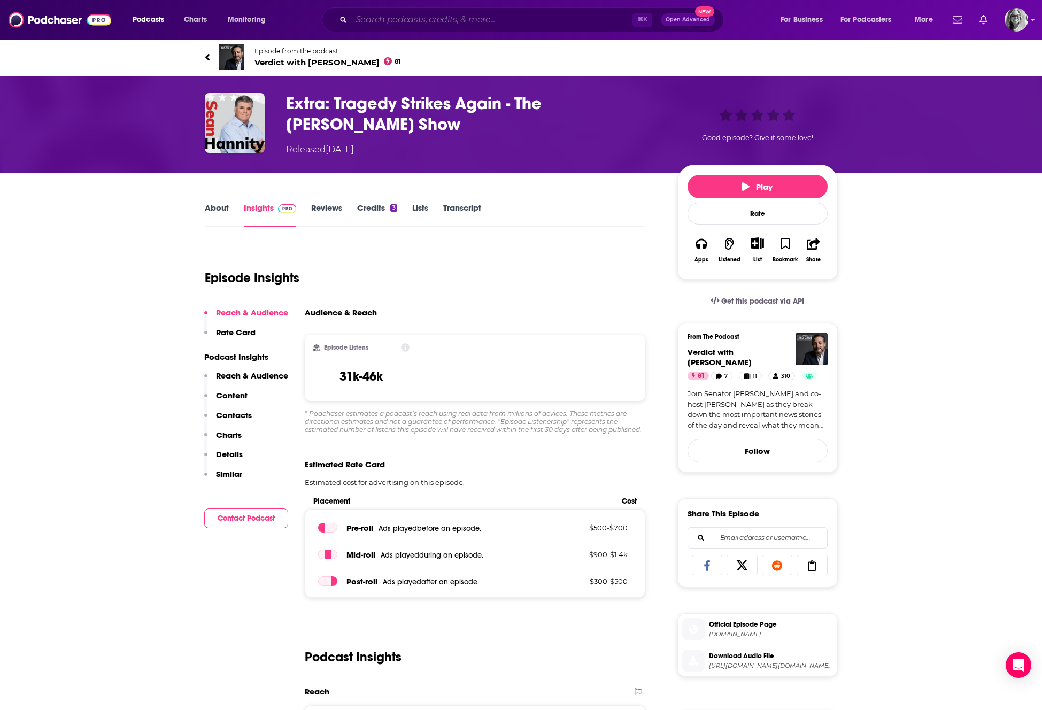
drag, startPoint x: 397, startPoint y: 24, endPoint x: 400, endPoint y: 15, distance: 9.1
click at [397, 22] on input "Search podcasts, credits, & more..." at bounding box center [491, 19] width 281 height 17
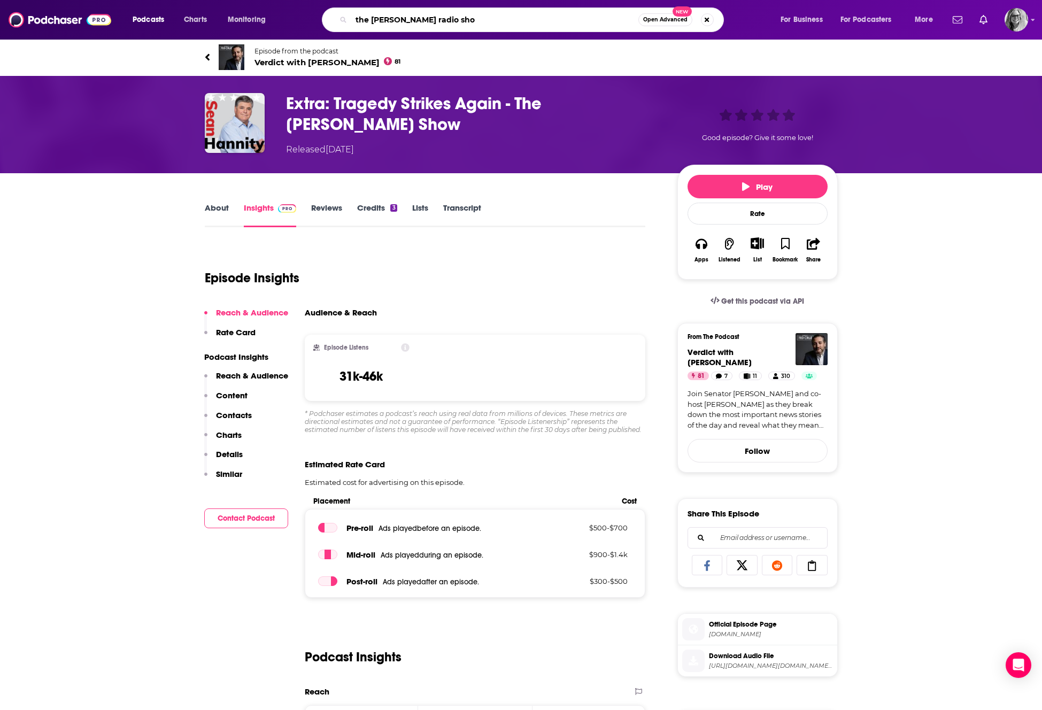
type input "the [PERSON_NAME] radio show"
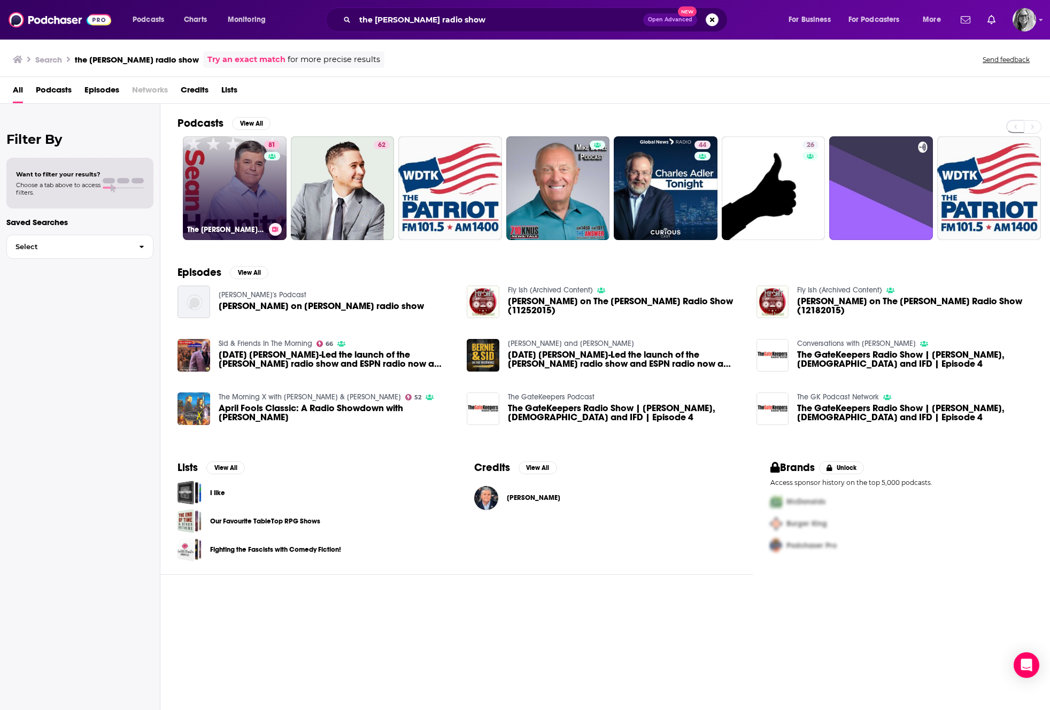
click at [215, 214] on link "81 The [PERSON_NAME] Show" at bounding box center [235, 188] width 104 height 104
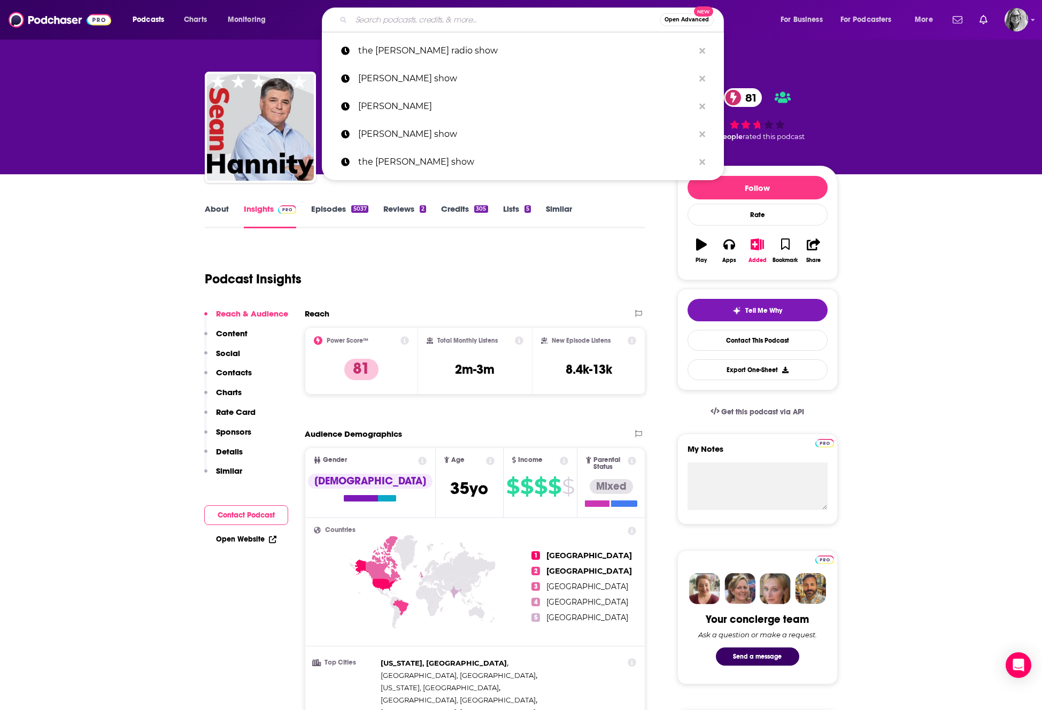
click at [366, 19] on input "Search podcasts, credits, & more..." at bounding box center [505, 19] width 309 height 17
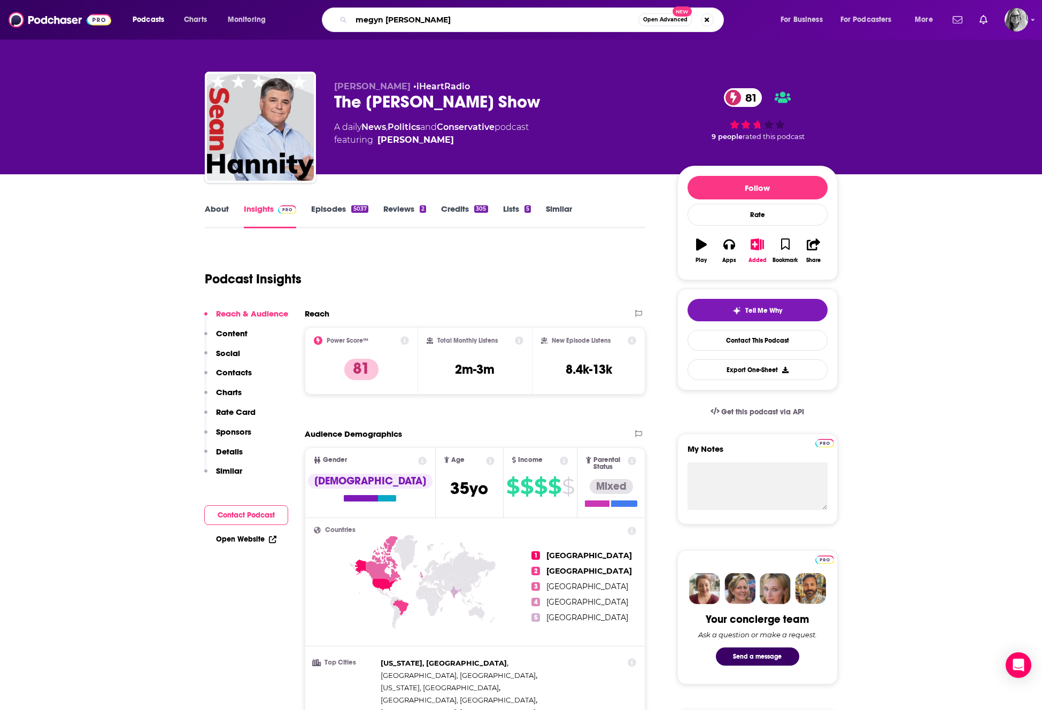
type input "[PERSON_NAME]"
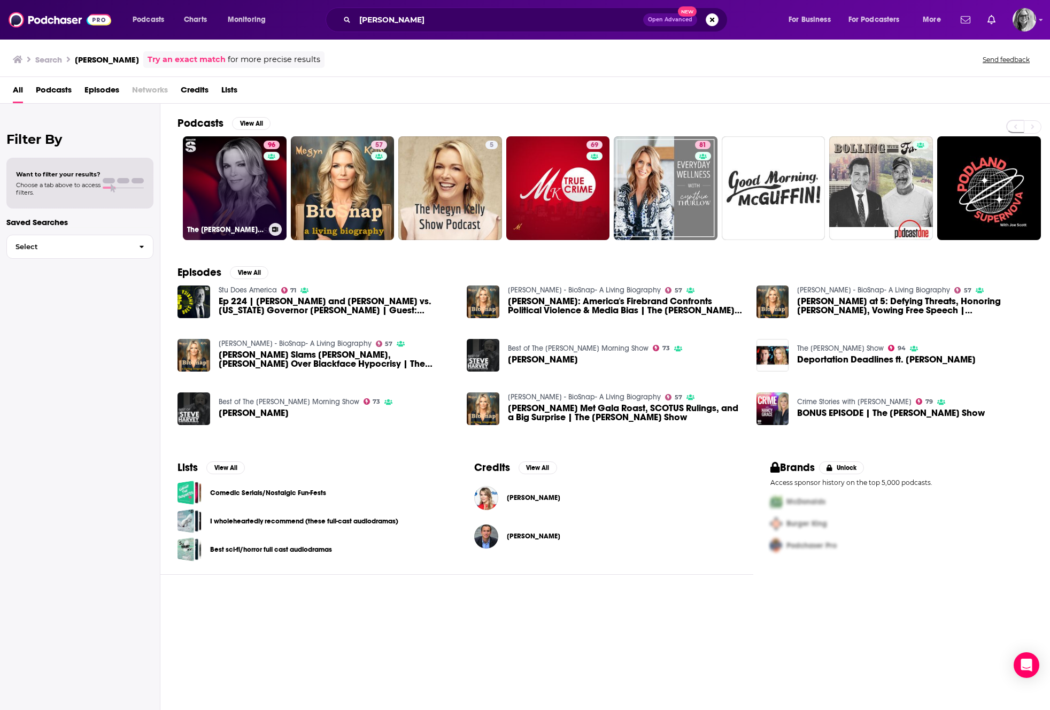
click at [233, 209] on link "96 The [PERSON_NAME] Show" at bounding box center [235, 188] width 104 height 104
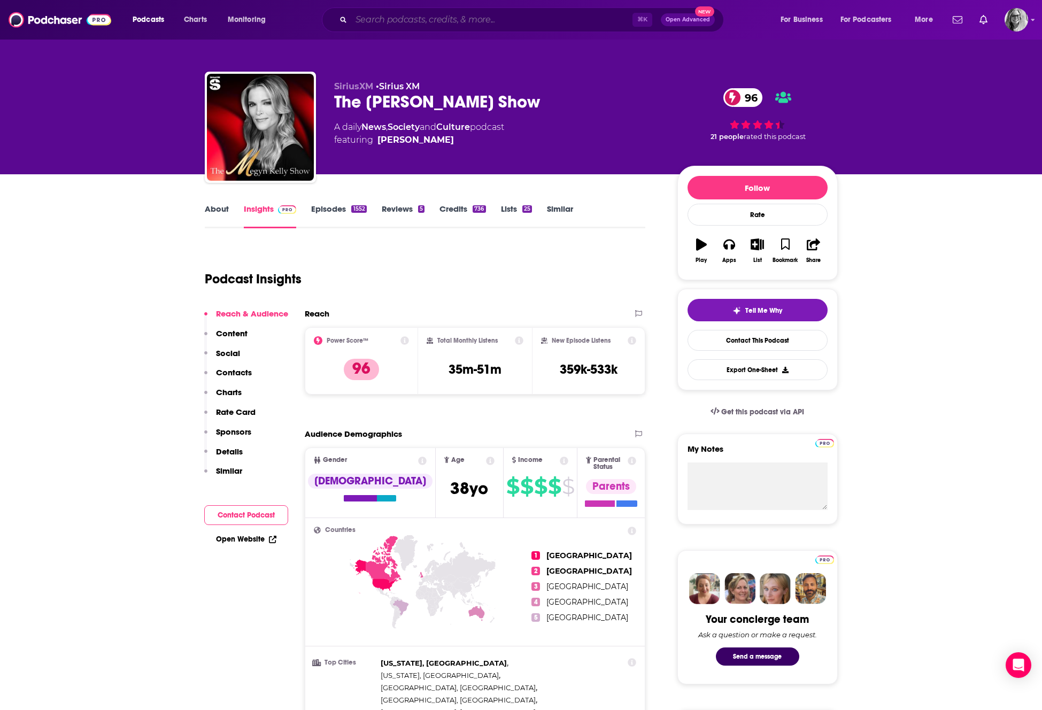
click at [374, 17] on input "Search podcasts, credits, & more..." at bounding box center [491, 19] width 281 height 17
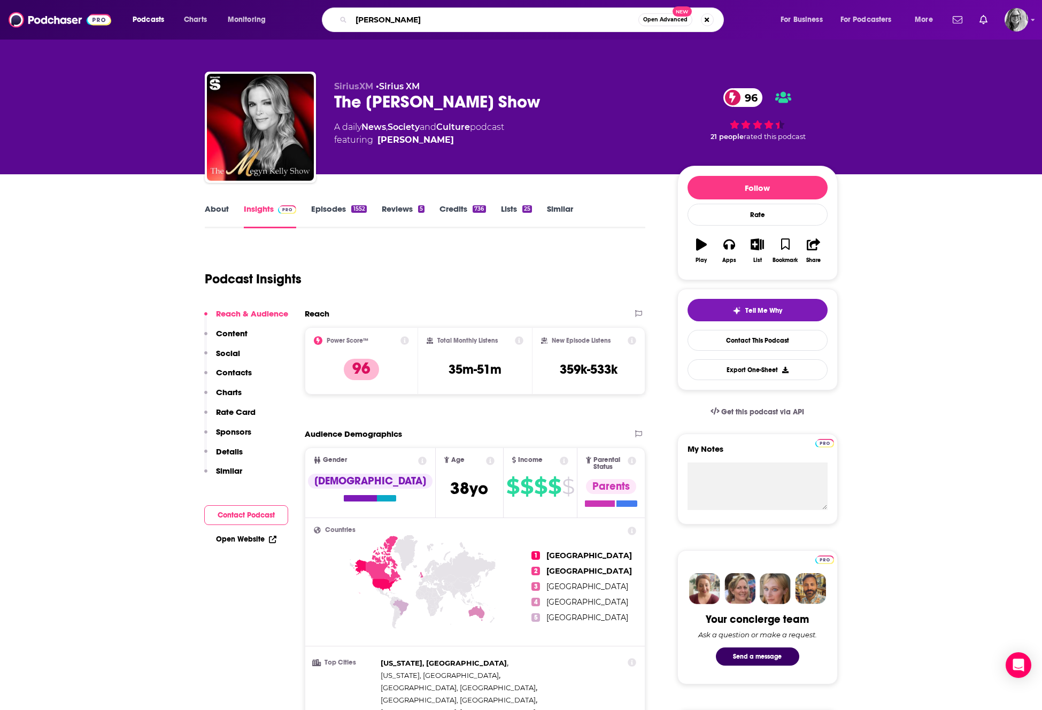
type input "[PERSON_NAME]"
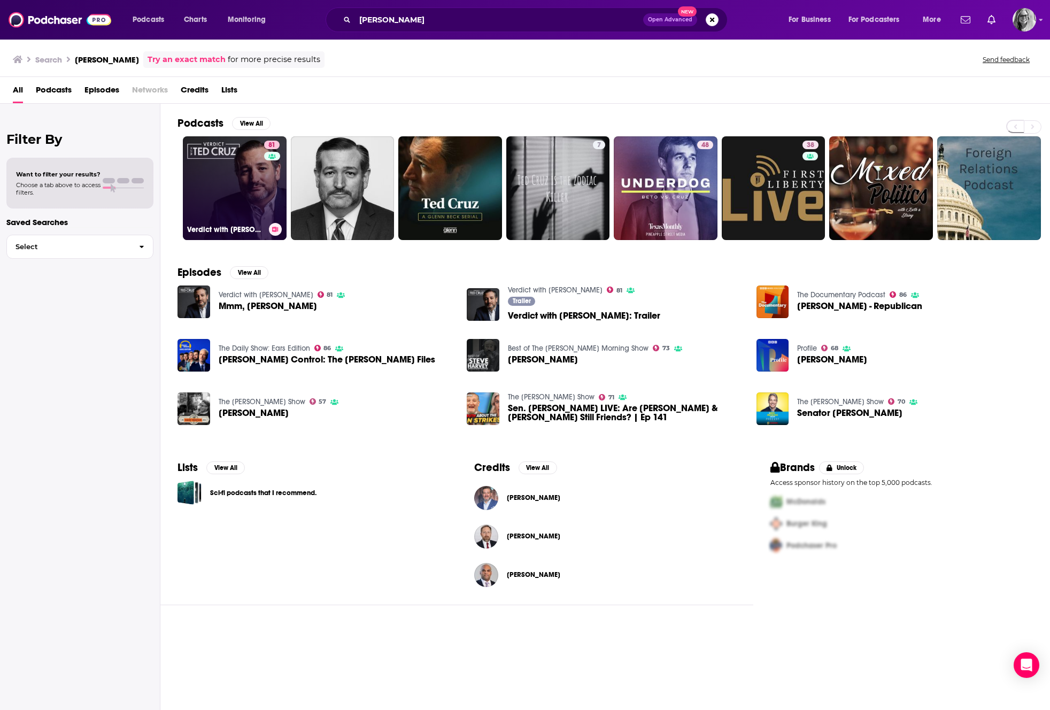
click at [227, 186] on link "81 Verdict with [PERSON_NAME]" at bounding box center [235, 188] width 104 height 104
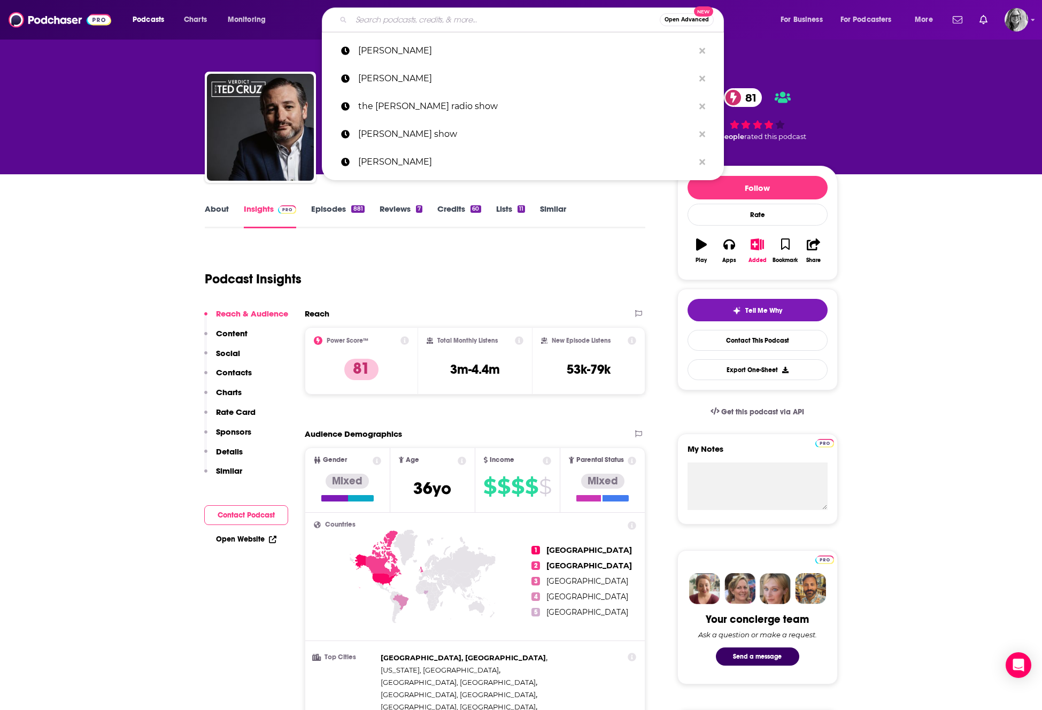
click at [377, 21] on input "Search podcasts, credits, & more..." at bounding box center [505, 19] width 309 height 17
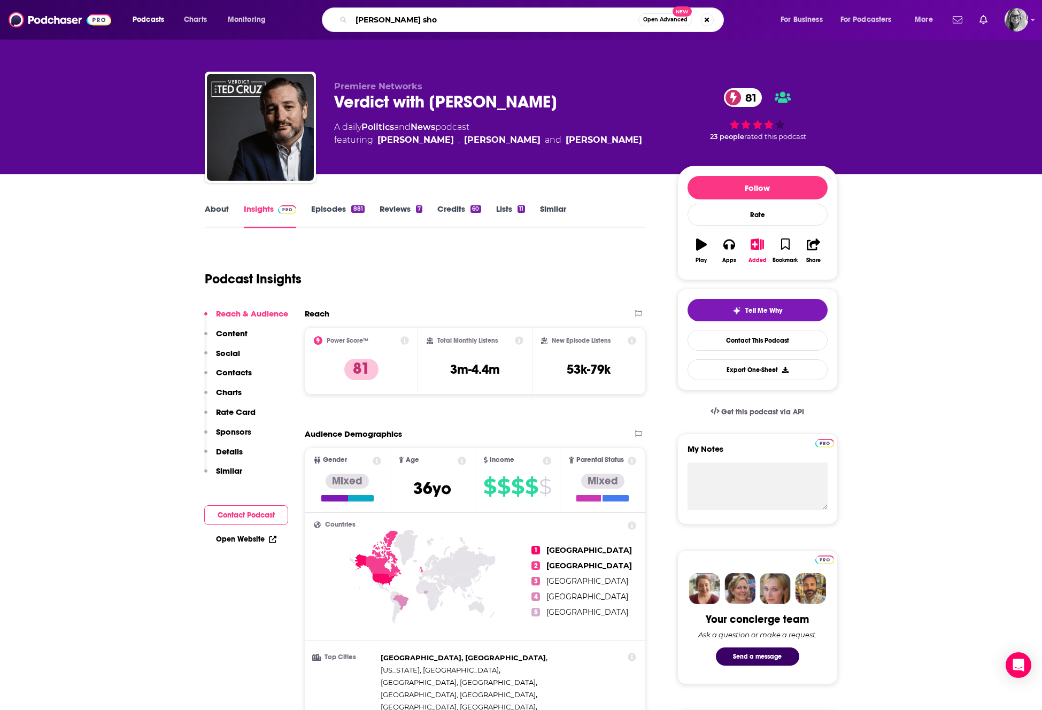
type input "[PERSON_NAME] show"
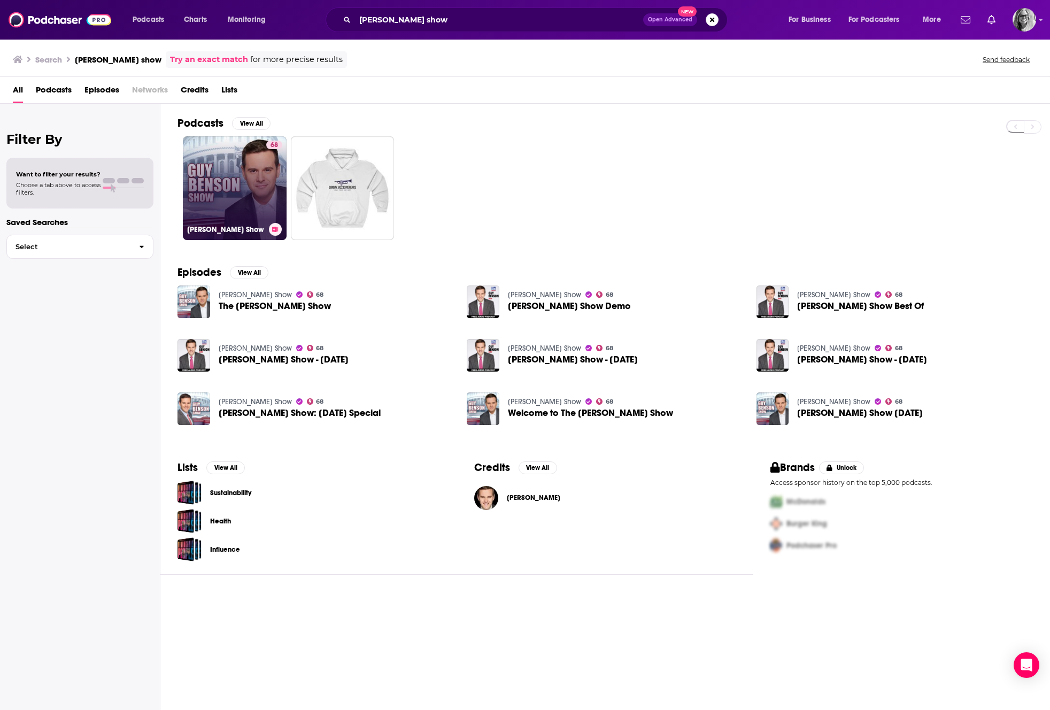
click at [255, 157] on link "68 [PERSON_NAME] Show" at bounding box center [235, 188] width 104 height 104
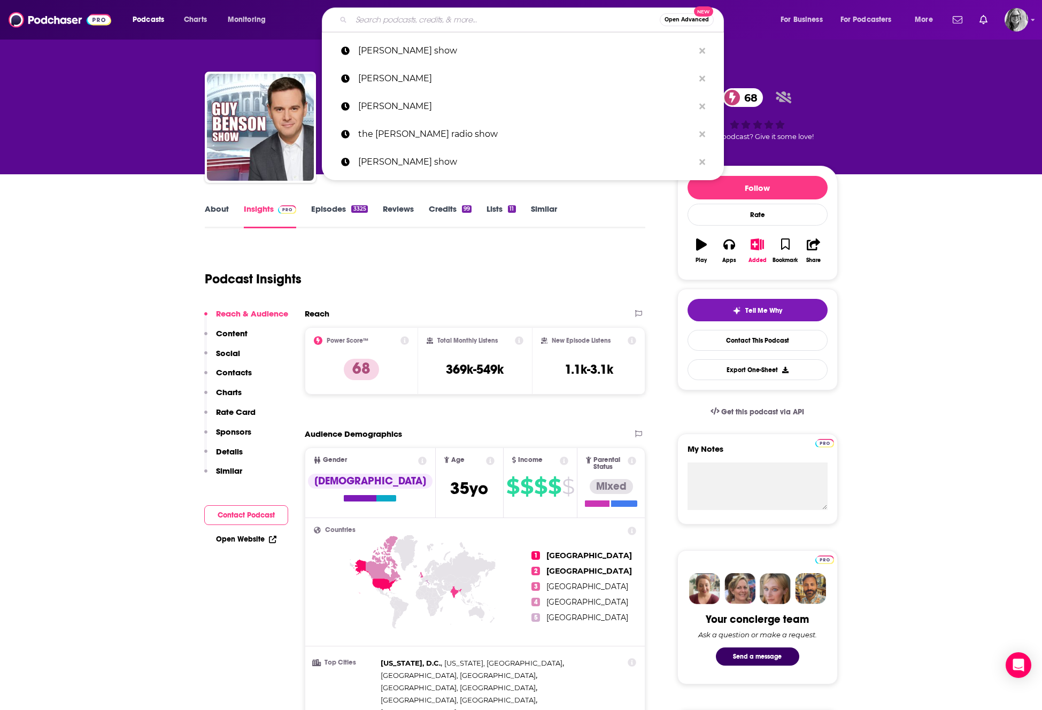
click at [380, 19] on input "Search podcasts, credits, & more..." at bounding box center [505, 19] width 309 height 17
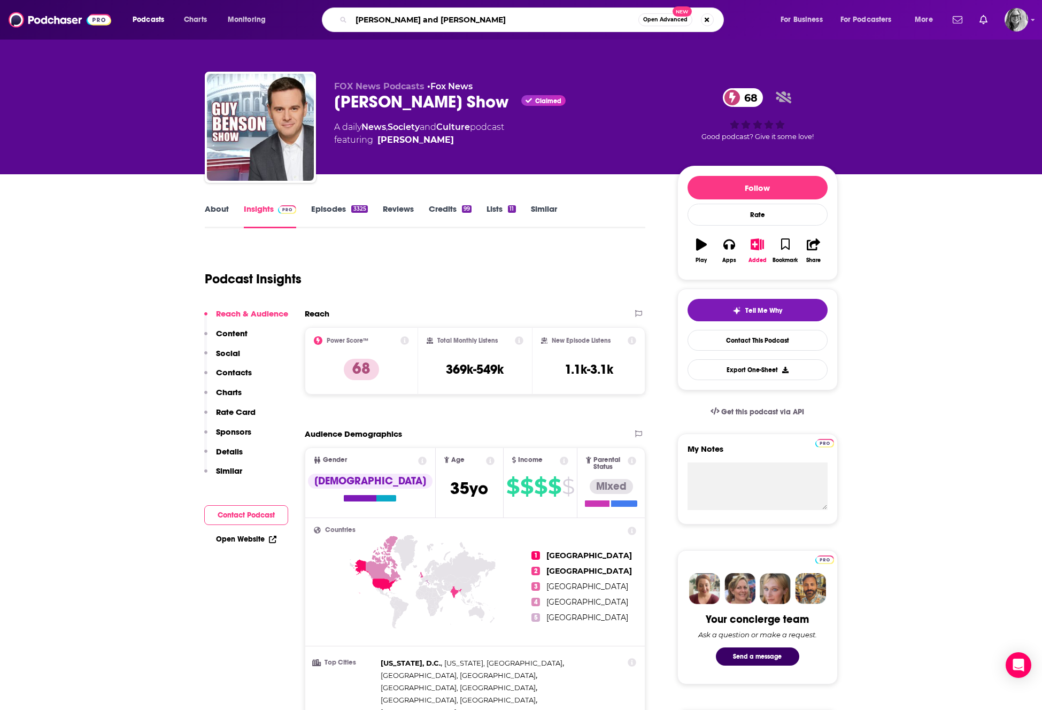
type input "[PERSON_NAME] and [PERSON_NAME]"
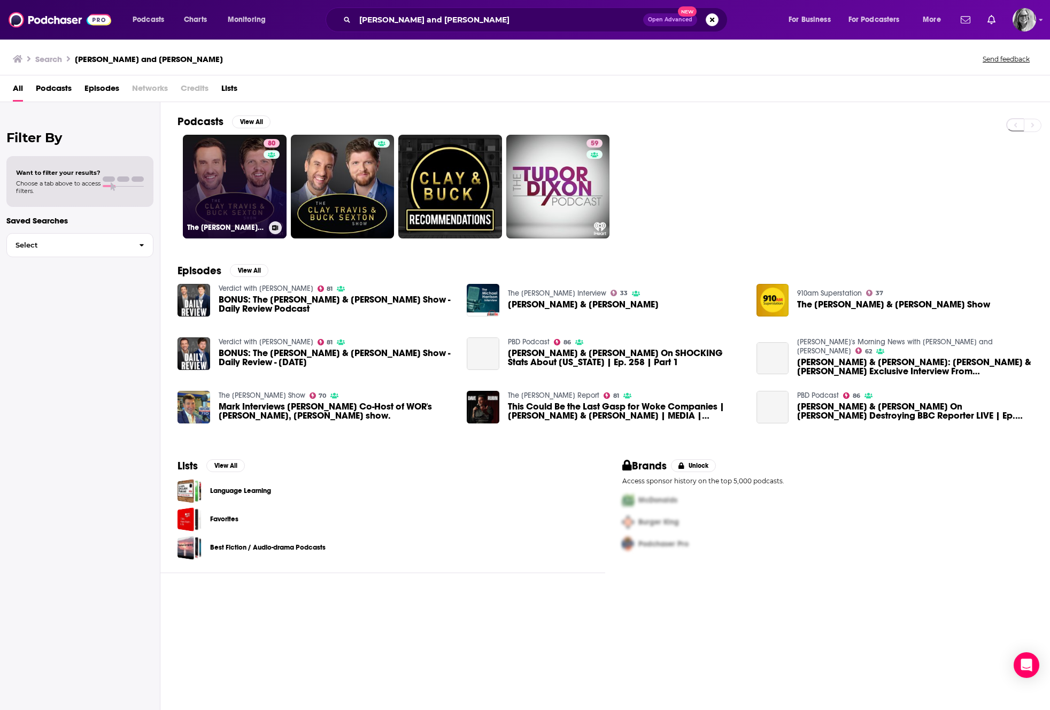
click at [227, 177] on link "80 The [PERSON_NAME] and [PERSON_NAME] Show" at bounding box center [235, 187] width 104 height 104
